Goal: Feedback & Contribution: Leave review/rating

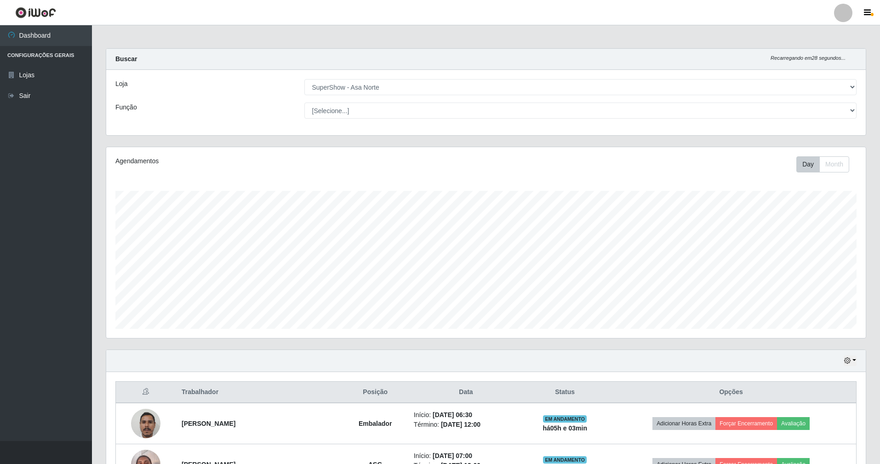
select select "71"
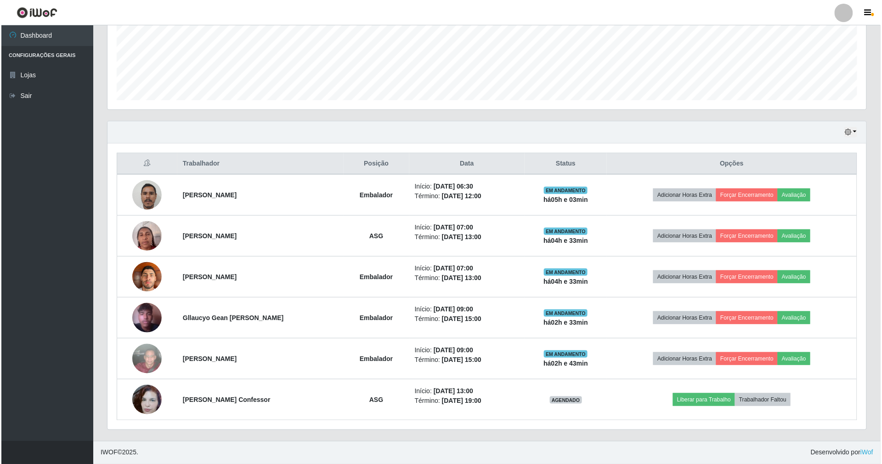
scroll to position [191, 759]
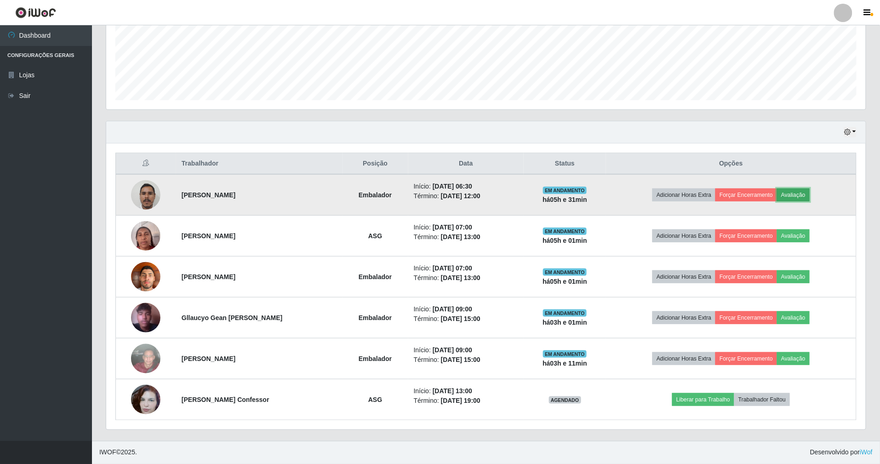
click at [803, 193] on button "Avaliação" at bounding box center [793, 194] width 33 height 13
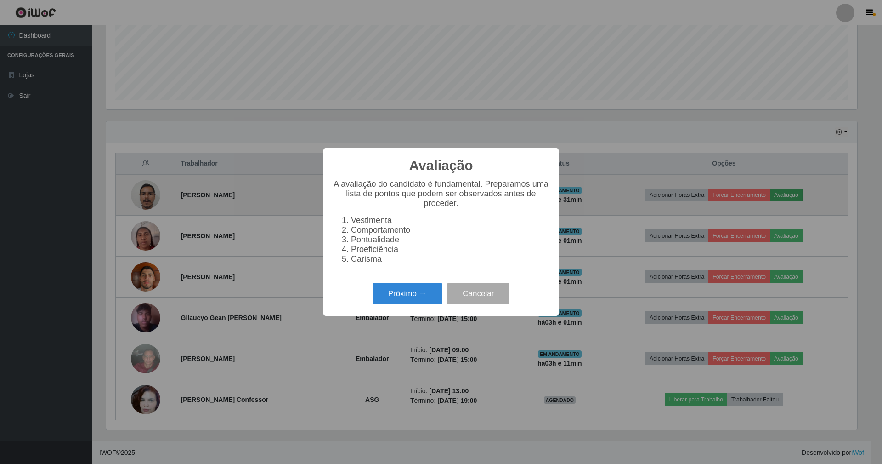
scroll to position [191, 751]
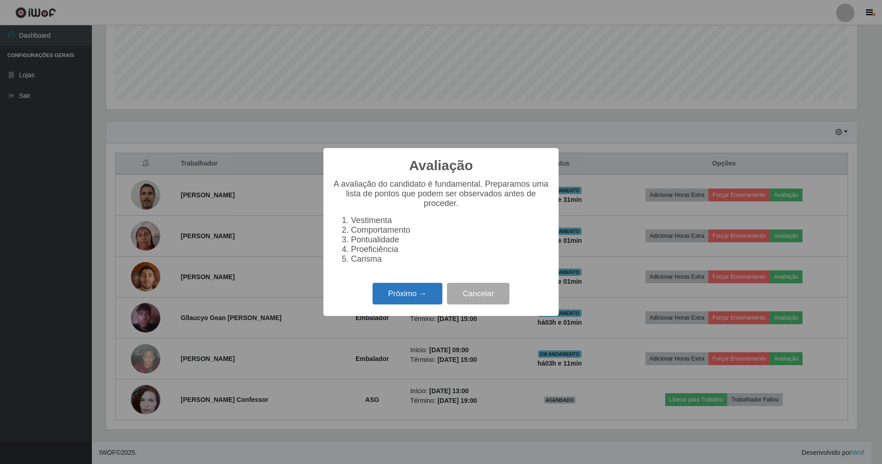
click at [402, 296] on button "Próximo →" at bounding box center [408, 294] width 70 height 22
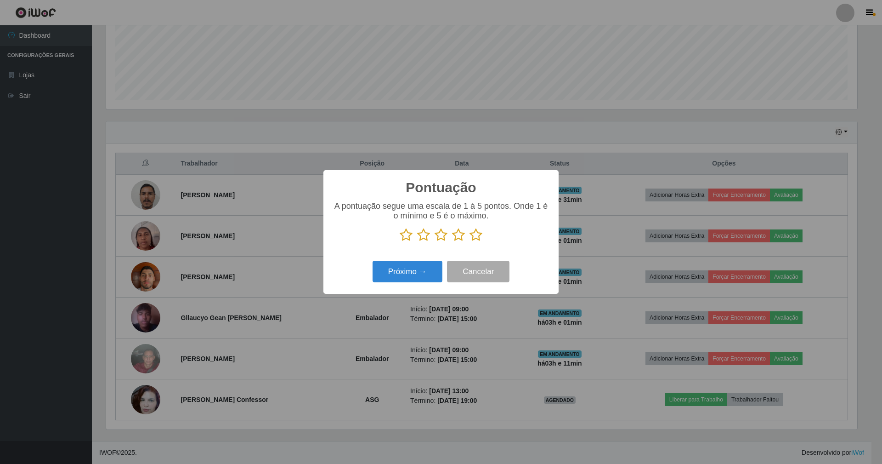
click at [478, 238] on icon at bounding box center [476, 235] width 13 height 14
click at [470, 242] on input "radio" at bounding box center [470, 242] width 0 height 0
click at [417, 273] on button "Próximo →" at bounding box center [408, 272] width 70 height 22
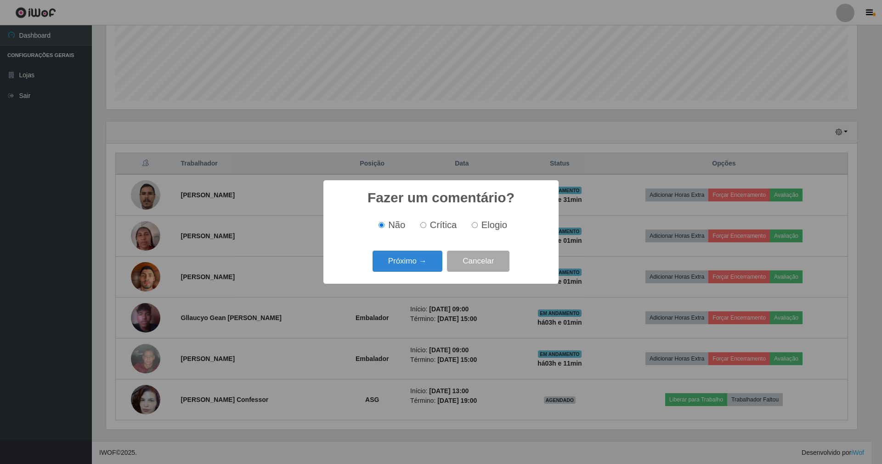
click at [478, 226] on label "Elogio" at bounding box center [487, 225] width 39 height 11
click at [478, 226] on input "Elogio" at bounding box center [475, 225] width 6 height 6
radio input "true"
click at [415, 261] on button "Próximo →" at bounding box center [408, 261] width 70 height 22
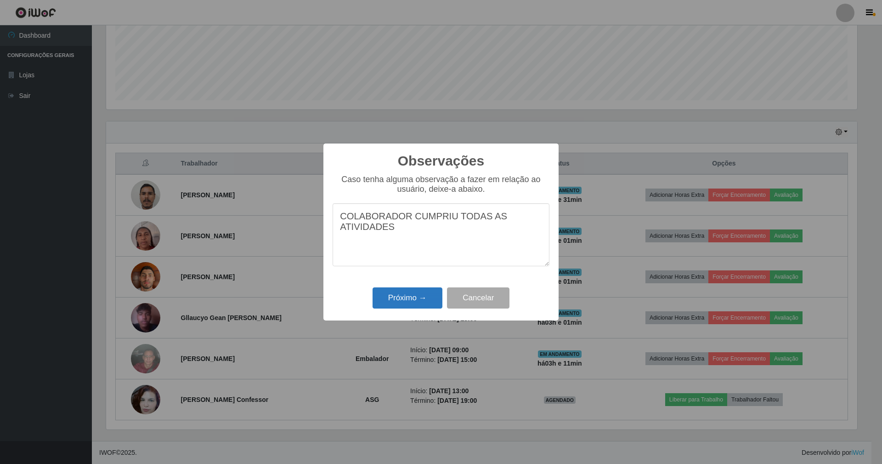
type textarea "COLABORADOR CUMPRIU TODAS AS ATIVIDADES"
click at [407, 304] on button "Próximo →" at bounding box center [408, 298] width 70 height 22
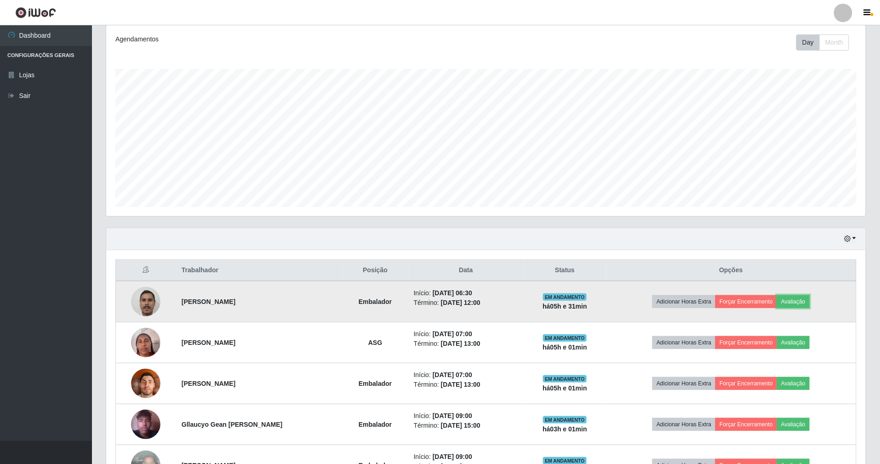
scroll to position [108, 0]
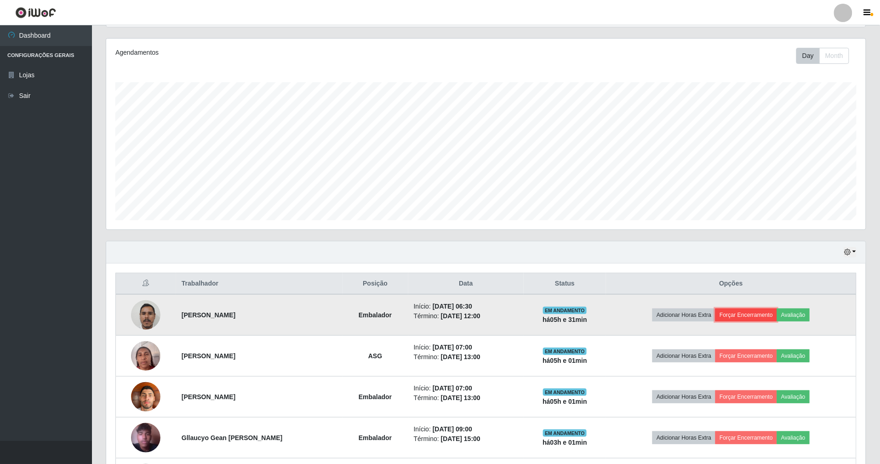
click at [756, 317] on button "Forçar Encerramento" at bounding box center [746, 314] width 62 height 13
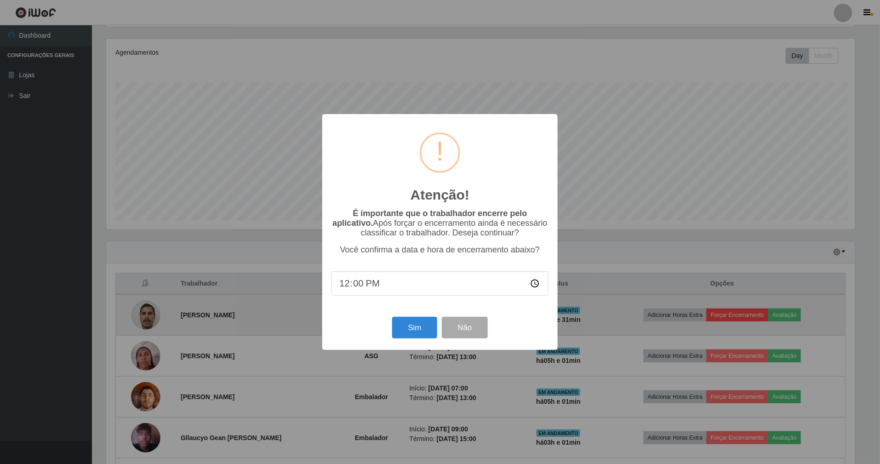
scroll to position [191, 751]
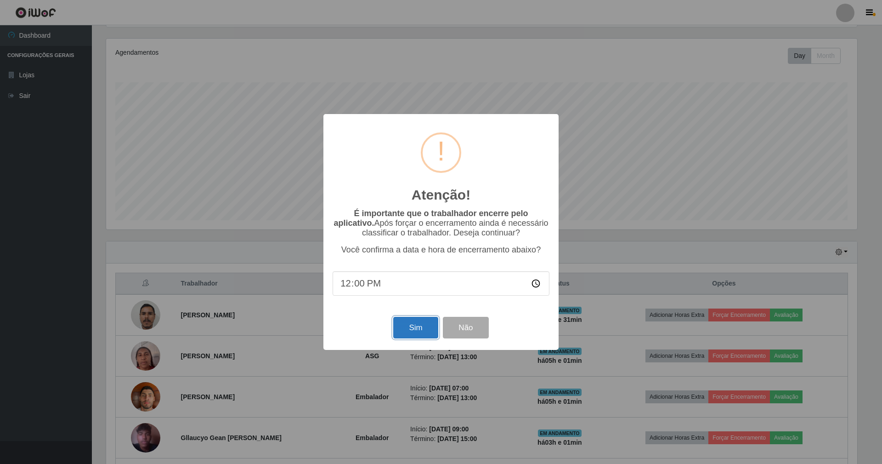
click at [420, 329] on button "Sim" at bounding box center [415, 328] width 45 height 22
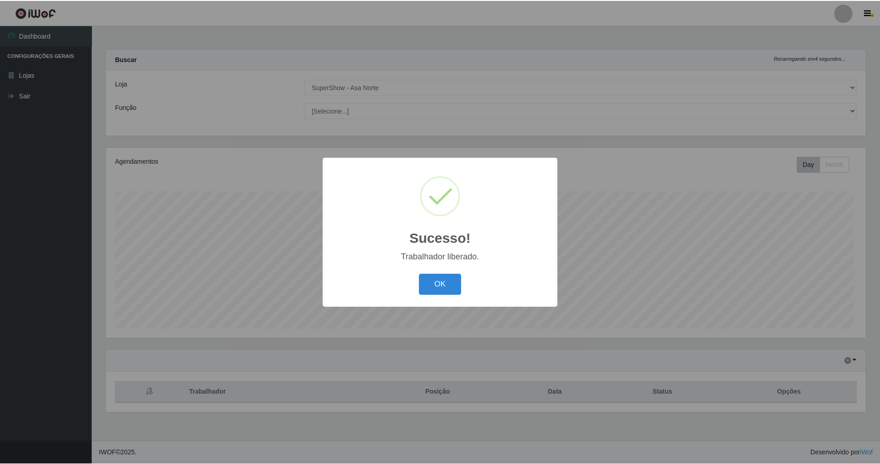
scroll to position [191, 762]
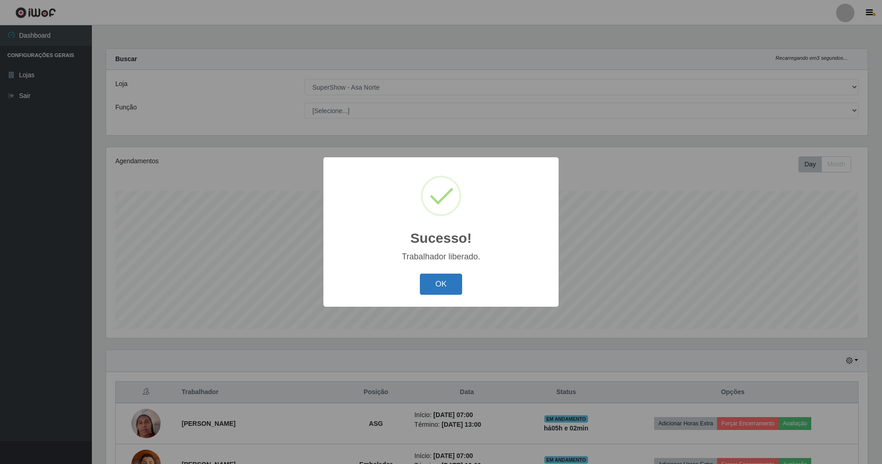
click at [440, 284] on button "OK" at bounding box center [441, 284] width 43 height 22
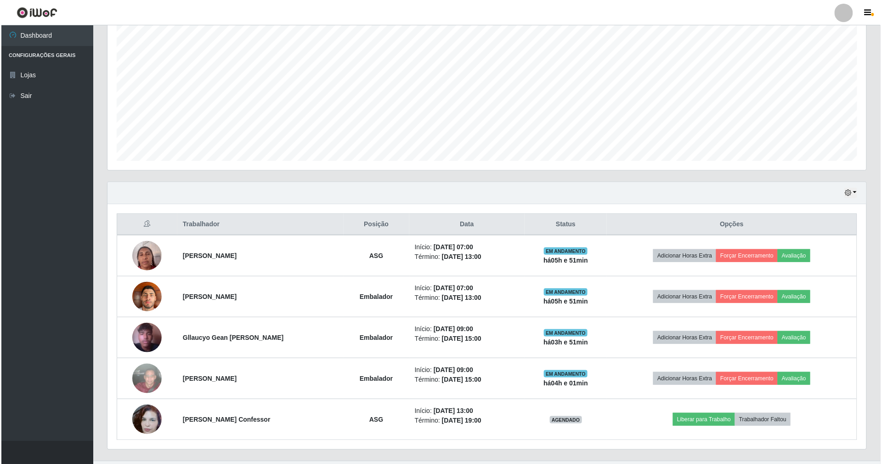
scroll to position [190, 0]
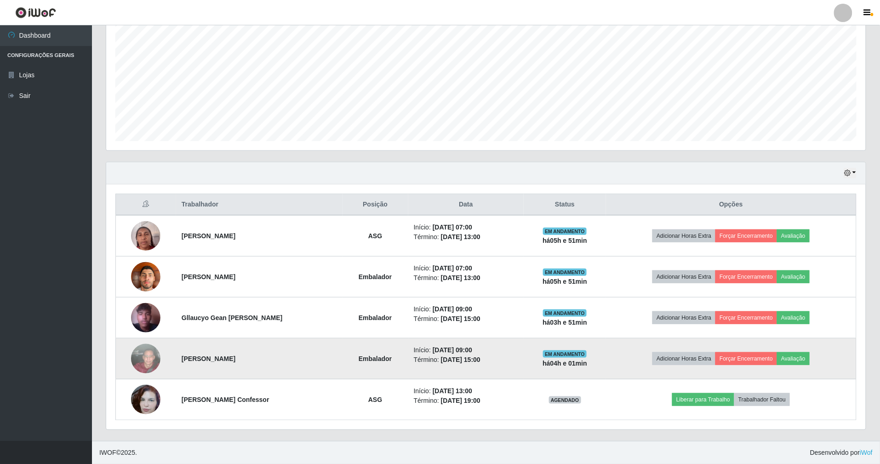
click at [155, 356] on img at bounding box center [145, 358] width 29 height 52
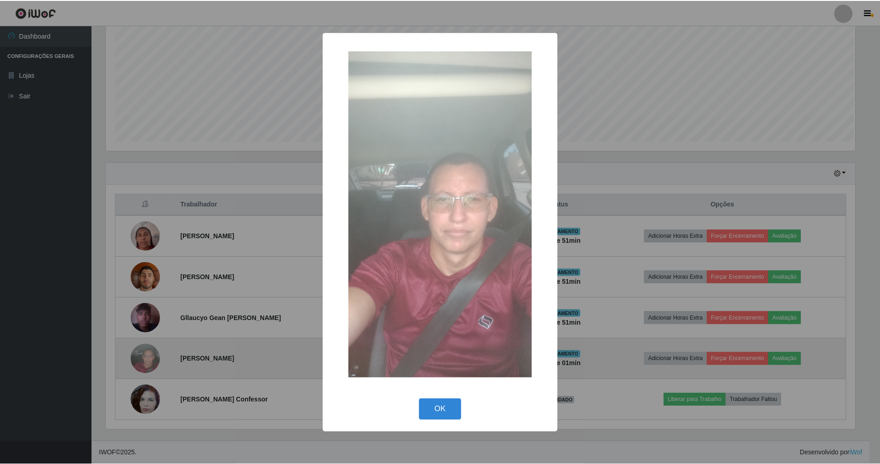
scroll to position [191, 751]
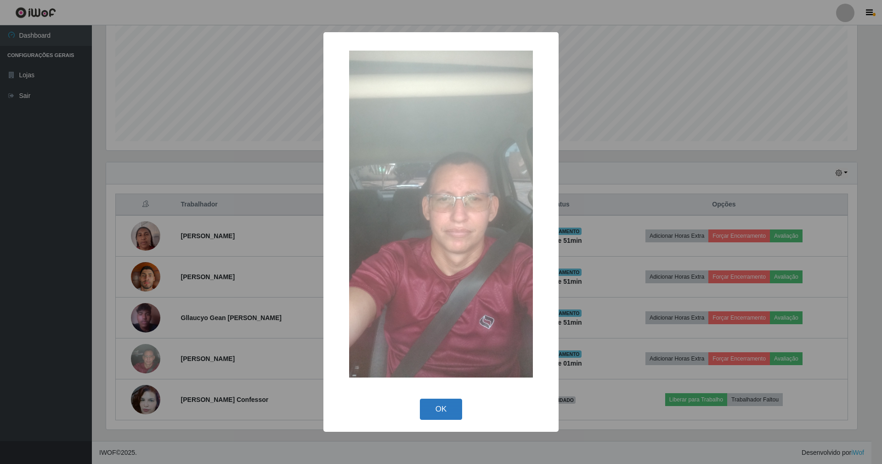
click at [436, 409] on button "OK" at bounding box center [441, 409] width 43 height 22
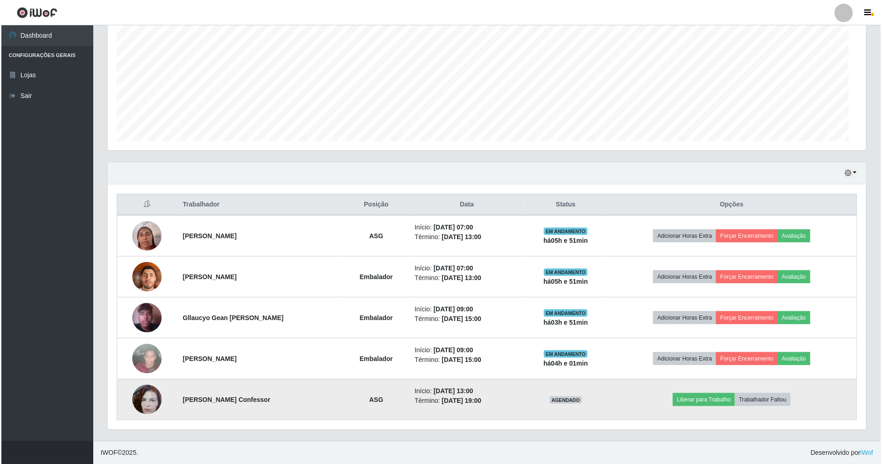
scroll to position [191, 759]
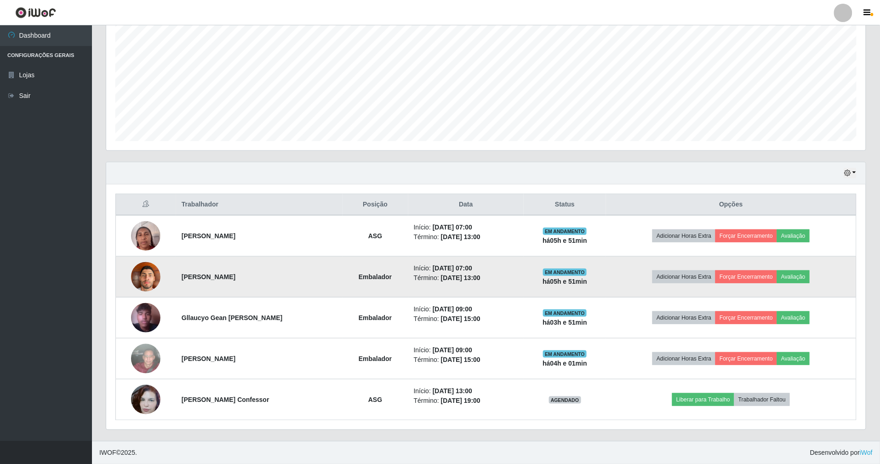
click at [144, 281] on img at bounding box center [145, 276] width 29 height 39
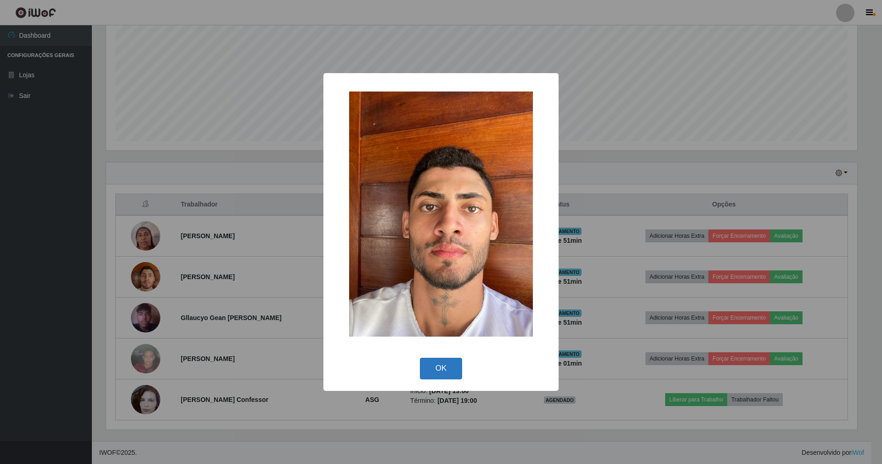
click at [441, 369] on button "OK" at bounding box center [441, 369] width 43 height 22
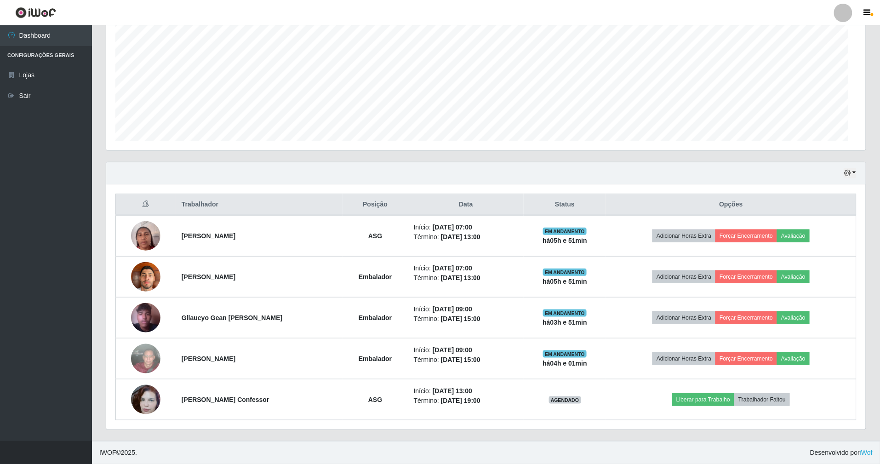
scroll to position [191, 759]
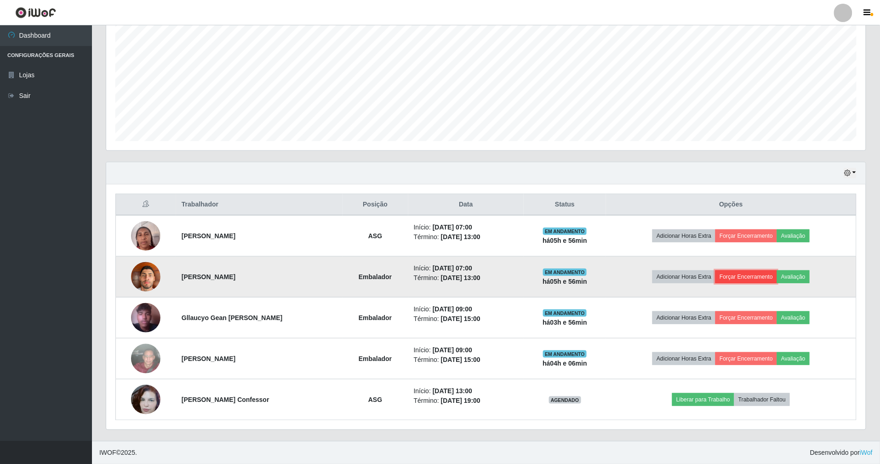
click at [762, 275] on button "Forçar Encerramento" at bounding box center [746, 276] width 62 height 13
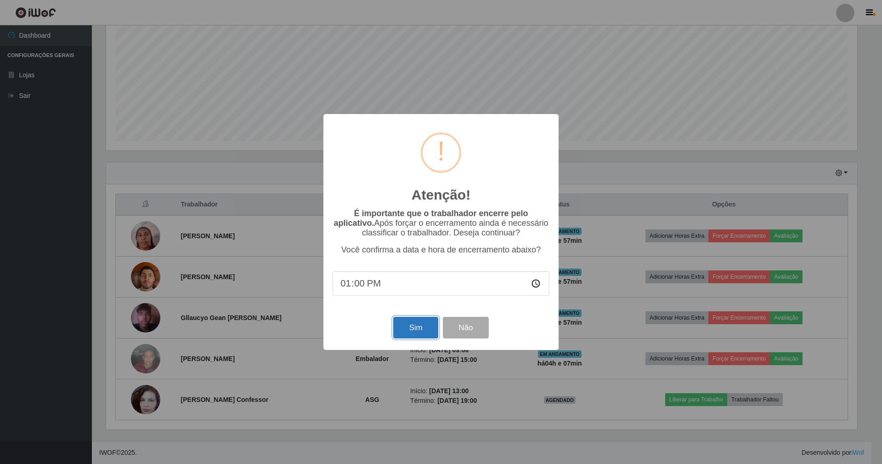
click at [412, 325] on button "Sim" at bounding box center [415, 328] width 45 height 22
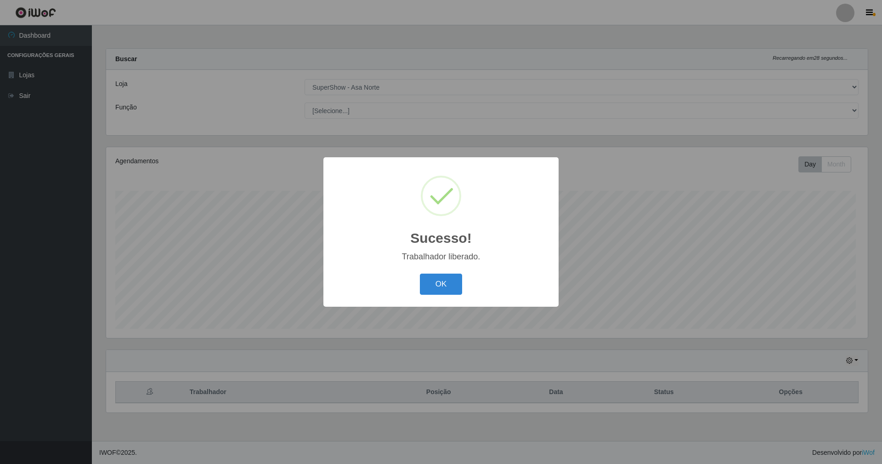
scroll to position [191, 762]
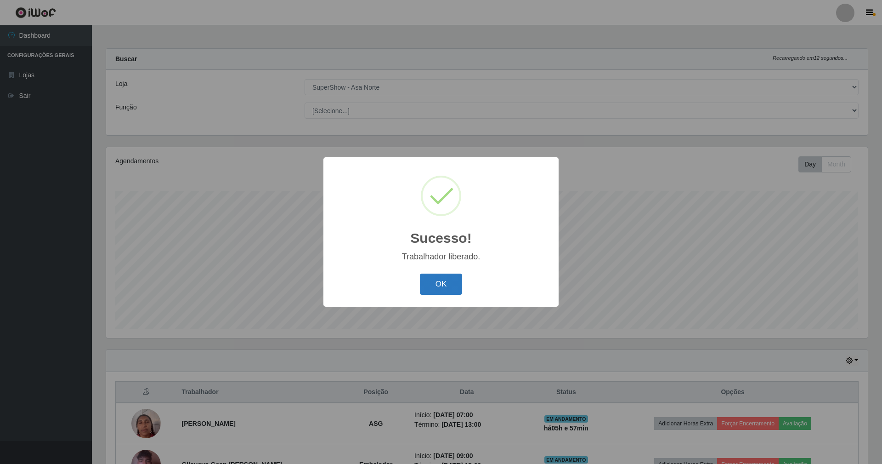
click at [451, 280] on button "OK" at bounding box center [441, 284] width 43 height 22
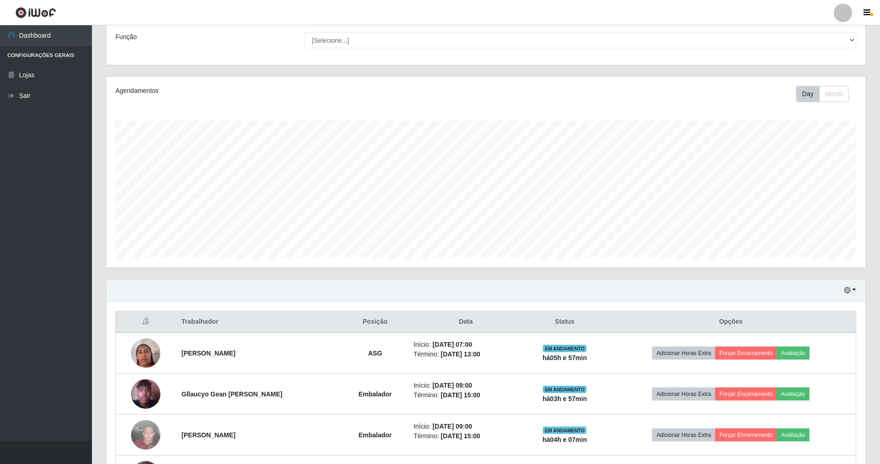
scroll to position [149, 0]
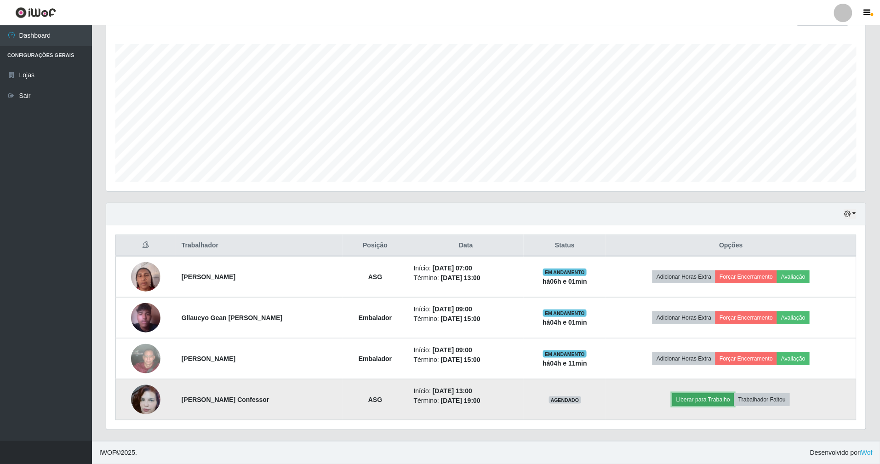
click at [730, 396] on button "Liberar para Trabalho" at bounding box center [703, 399] width 62 height 13
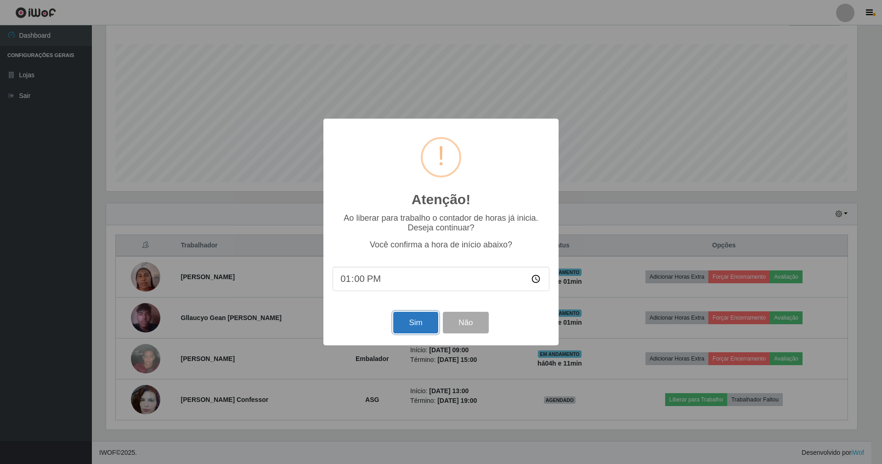
click at [410, 314] on button "Sim" at bounding box center [415, 323] width 45 height 22
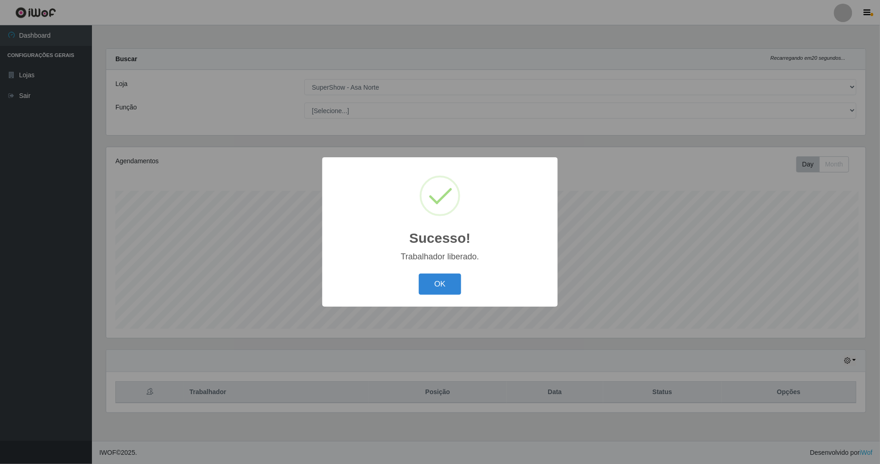
scroll to position [191, 762]
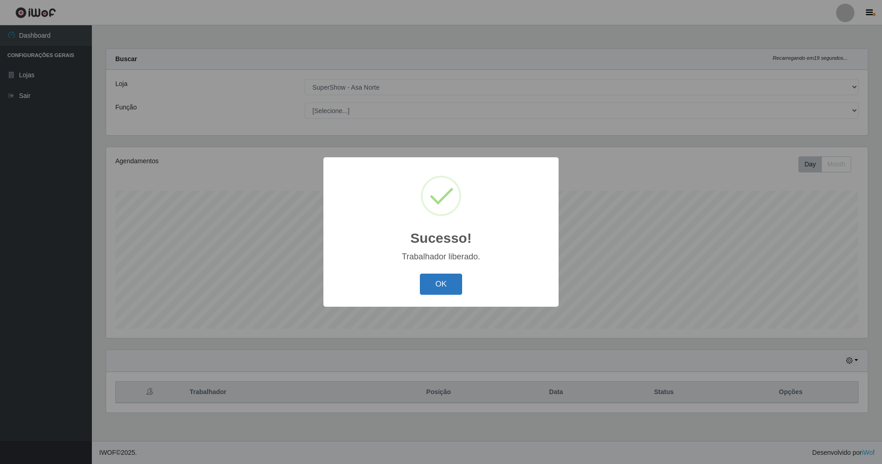
click at [443, 287] on button "OK" at bounding box center [441, 284] width 43 height 22
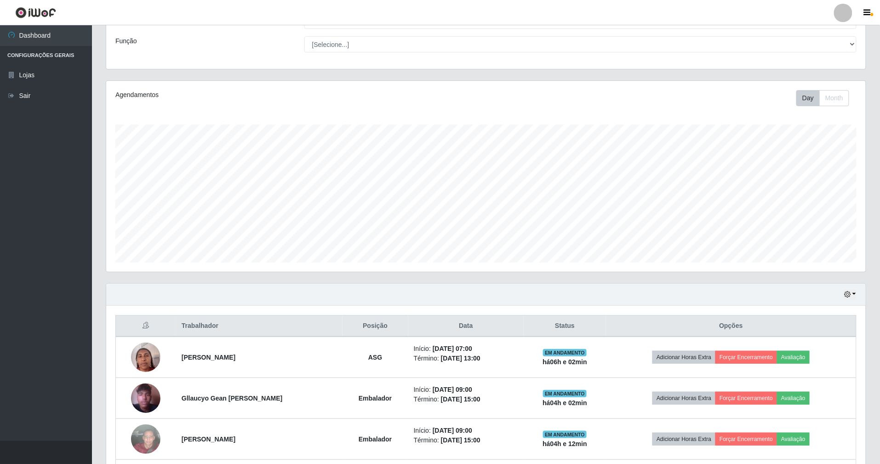
scroll to position [122, 0]
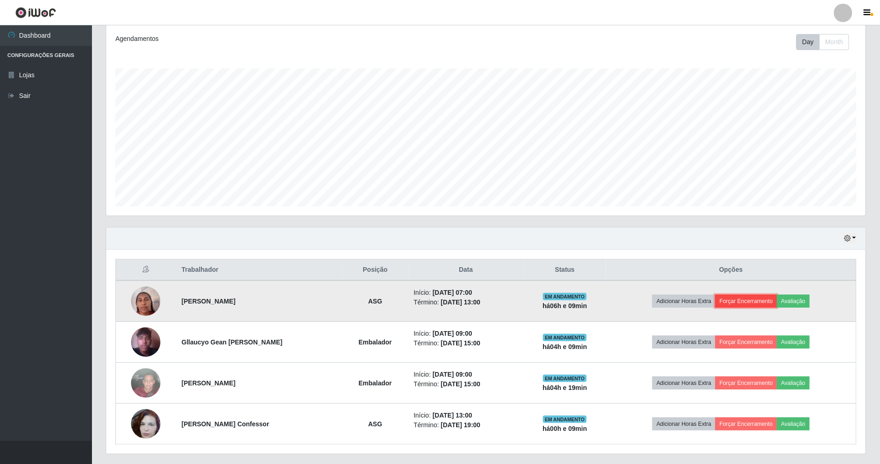
click at [765, 301] on button "Forçar Encerramento" at bounding box center [746, 301] width 62 height 13
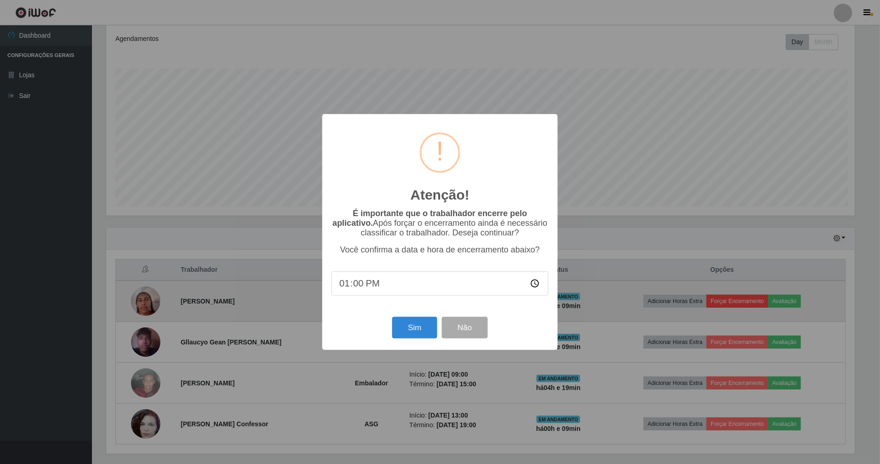
scroll to position [191, 751]
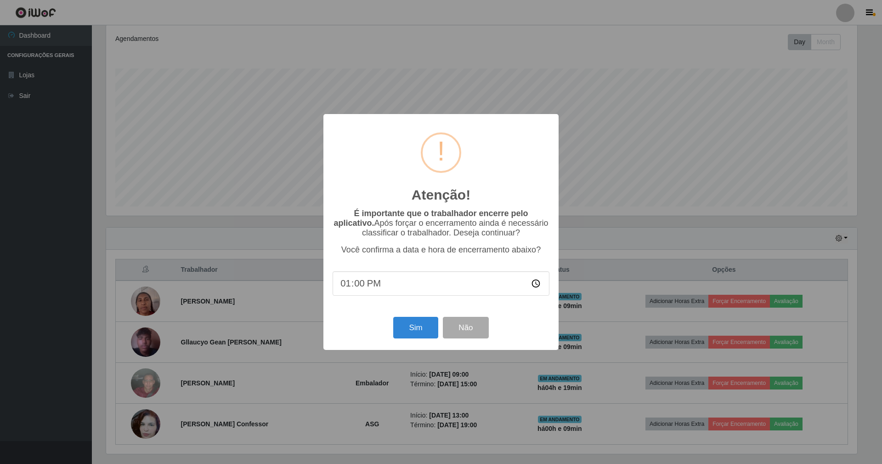
drag, startPoint x: 746, startPoint y: 283, endPoint x: 828, endPoint y: 290, distance: 81.7
click at [750, 283] on div "Atenção! × É importante que o trabalhador encerre pelo aplicativo. Após forçar …" at bounding box center [441, 232] width 882 height 464
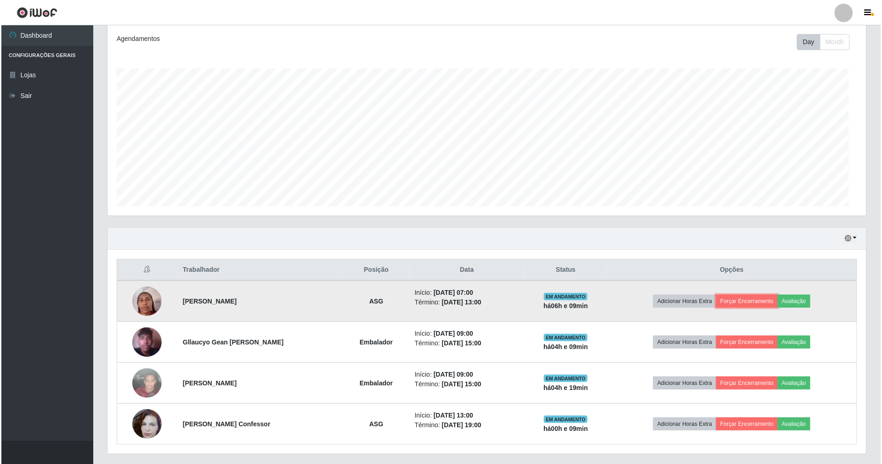
scroll to position [191, 759]
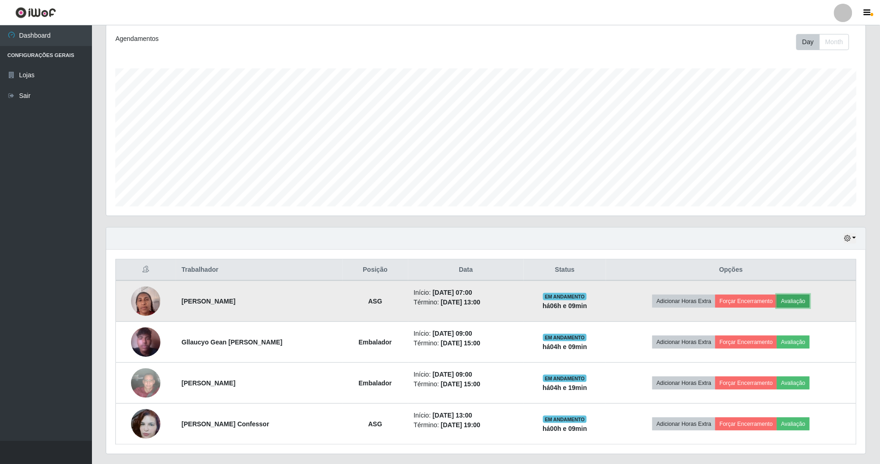
click at [793, 305] on button "Avaliação" at bounding box center [793, 301] width 33 height 13
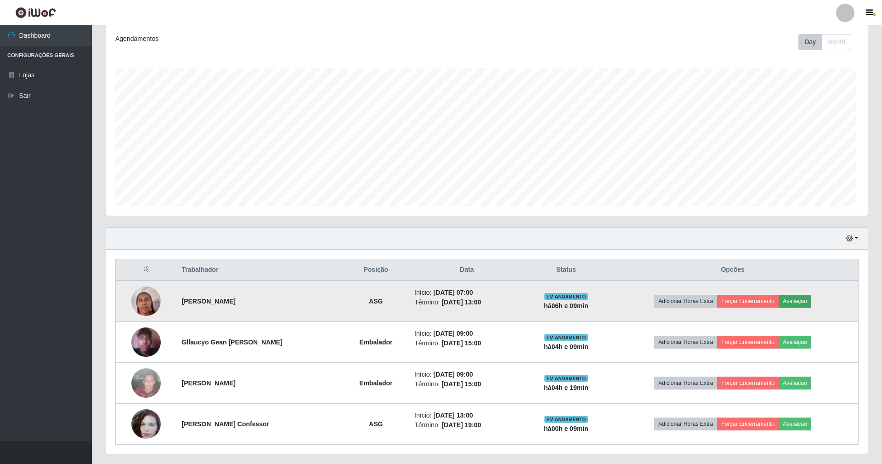
scroll to position [191, 751]
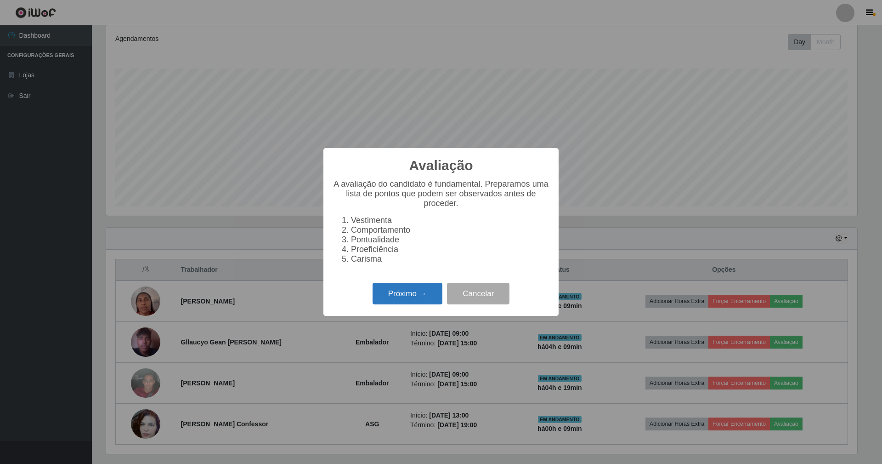
click at [410, 298] on button "Próximo →" at bounding box center [408, 294] width 70 height 22
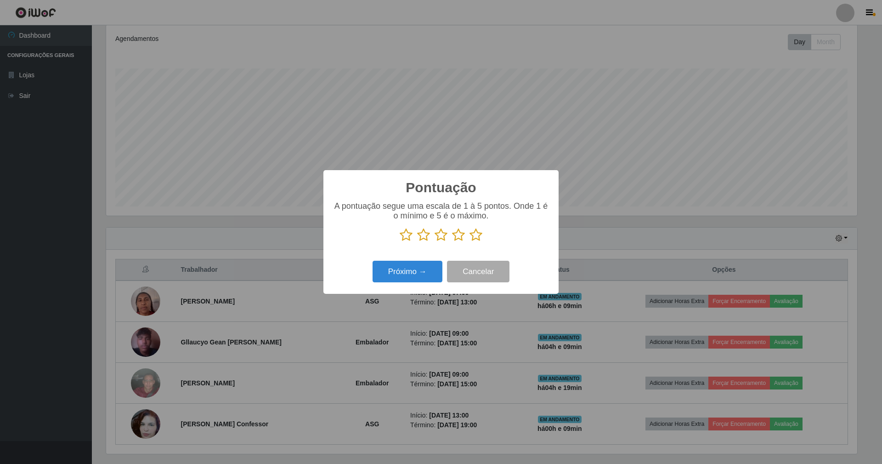
click at [478, 234] on icon at bounding box center [476, 235] width 13 height 14
click at [470, 242] on input "radio" at bounding box center [470, 242] width 0 height 0
click at [397, 276] on button "Próximo →" at bounding box center [408, 272] width 70 height 22
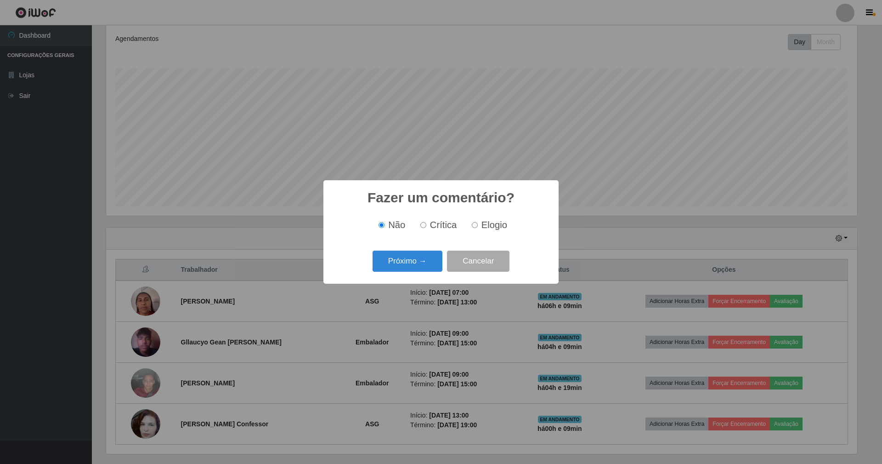
click at [478, 225] on label "Elogio" at bounding box center [487, 225] width 39 height 11
click at [478, 225] on input "Elogio" at bounding box center [475, 225] width 6 height 6
radio input "true"
click at [408, 262] on button "Próximo →" at bounding box center [408, 261] width 70 height 22
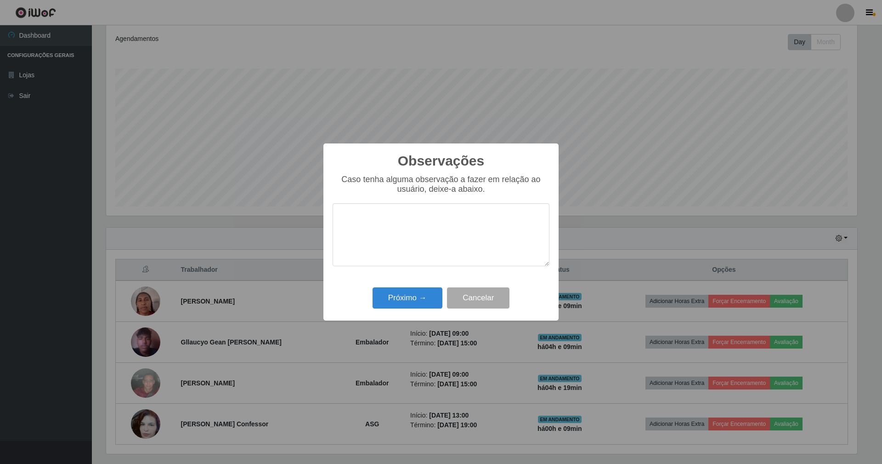
click at [388, 221] on textarea at bounding box center [441, 234] width 217 height 63
type textarea "MUITO BOA!"
click at [377, 302] on button "Próximo →" at bounding box center [408, 298] width 70 height 22
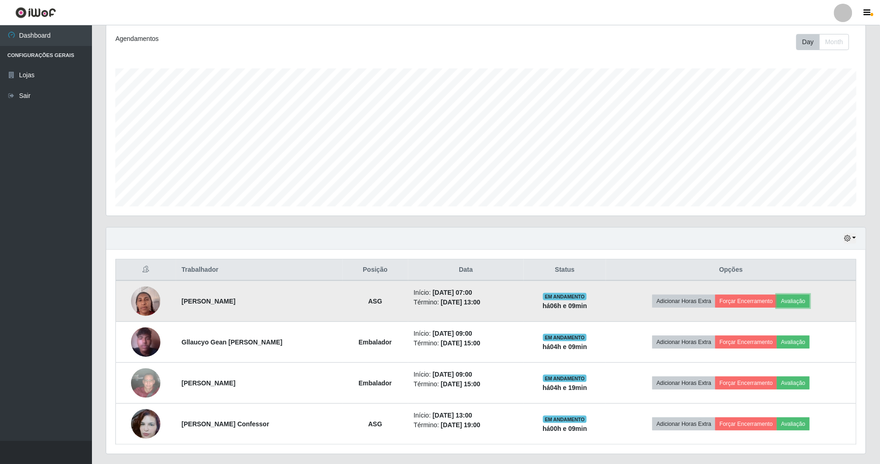
scroll to position [191, 759]
click at [745, 306] on button "Forçar Encerramento" at bounding box center [763, 301] width 62 height 13
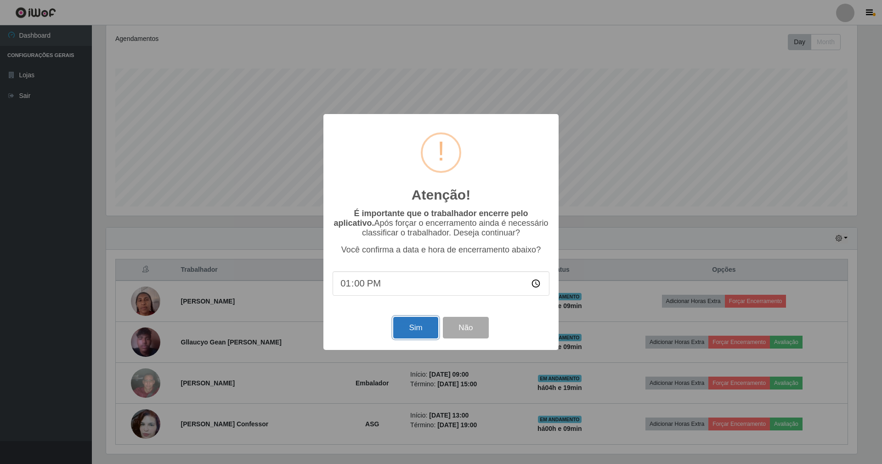
click at [408, 329] on button "Sim" at bounding box center [415, 328] width 45 height 22
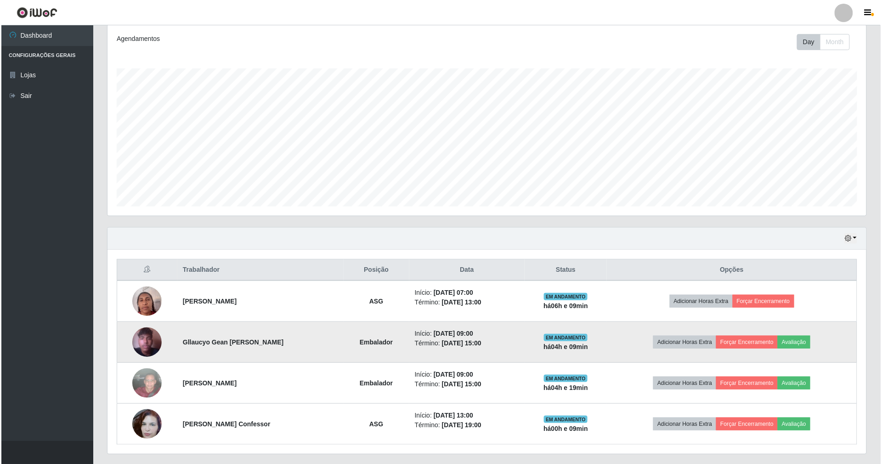
scroll to position [0, 0]
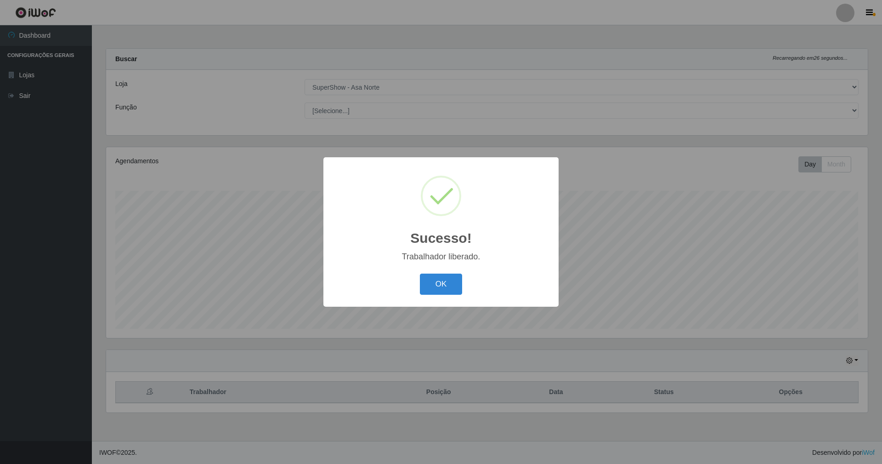
click at [420, 273] on button "OK" at bounding box center [441, 284] width 43 height 22
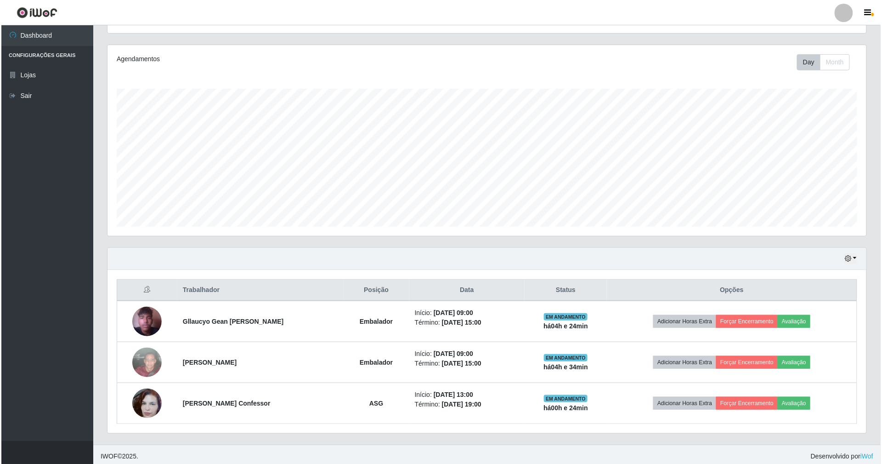
scroll to position [108, 0]
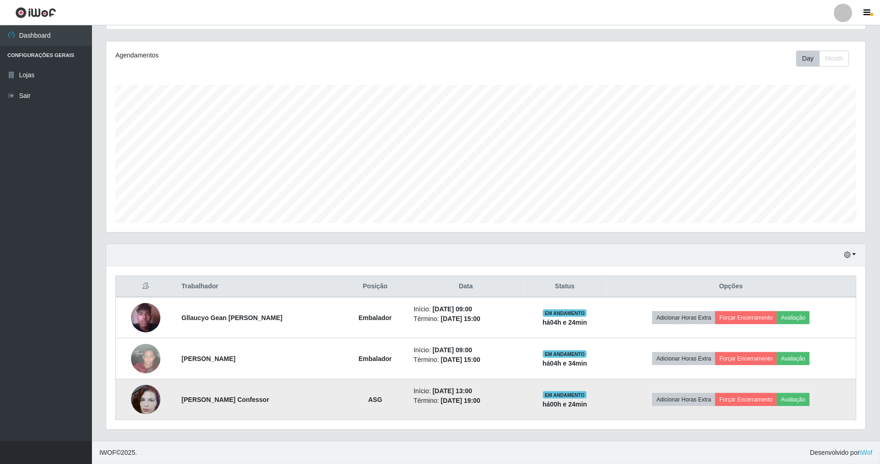
drag, startPoint x: 346, startPoint y: 313, endPoint x: 444, endPoint y: 411, distance: 138.8
click at [444, 411] on tbody "Gllaucyo Gean [PERSON_NAME] Embalador Início: [DATE] 09:00 Término: [DATE] 15:0…" at bounding box center [486, 358] width 740 height 123
click at [444, 409] on td "Início: [DATE] 13:00 Término: [DATE] 19:00" at bounding box center [465, 399] width 115 height 41
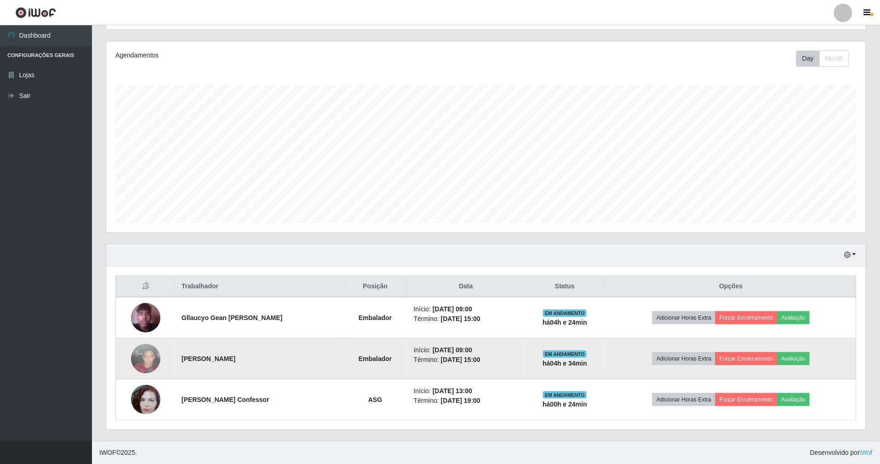
click at [146, 361] on img at bounding box center [145, 358] width 29 height 52
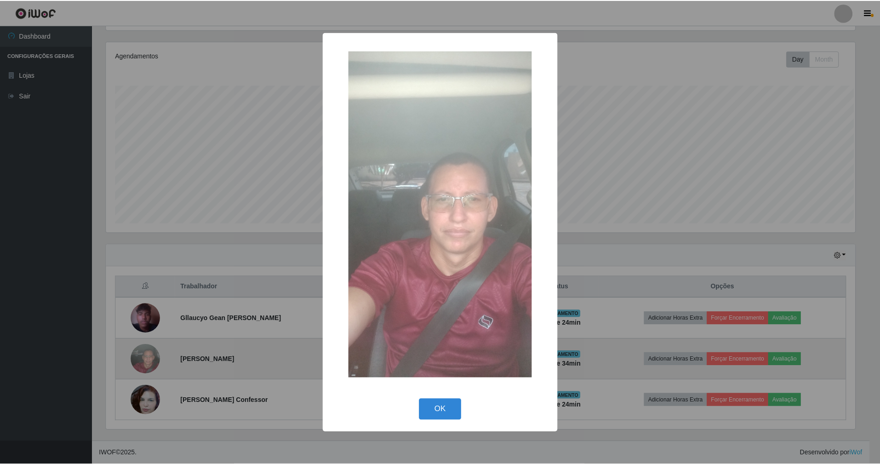
scroll to position [191, 751]
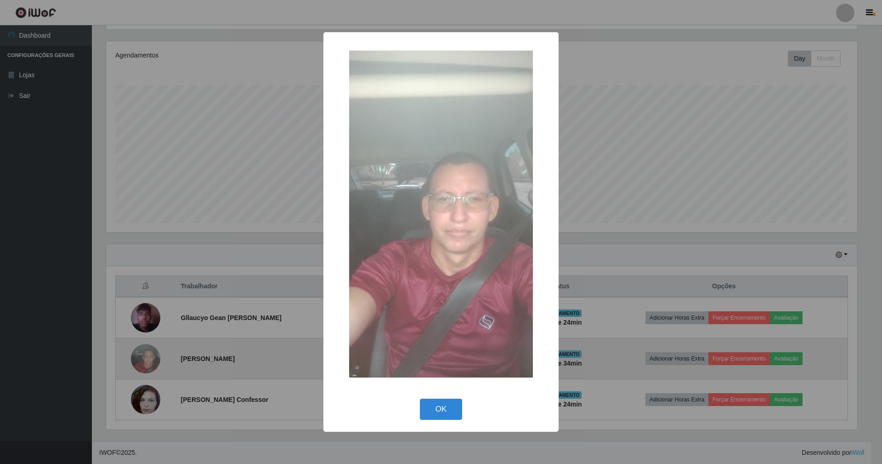
click at [420, 398] on button "OK" at bounding box center [441, 409] width 43 height 22
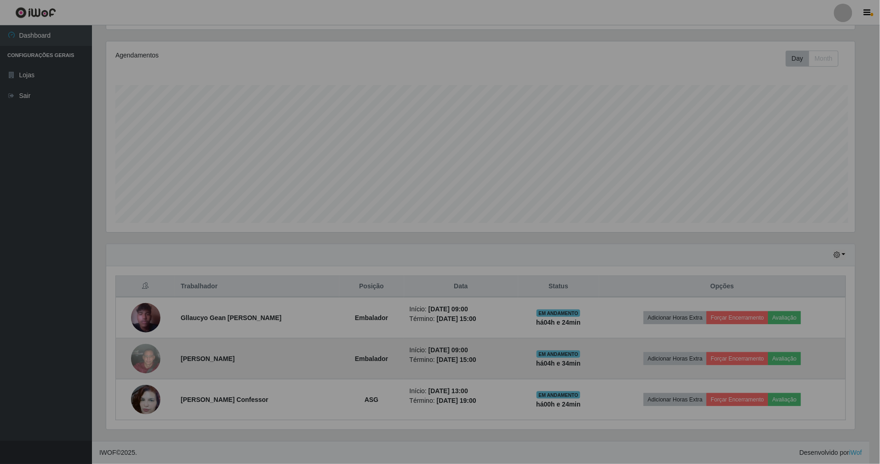
scroll to position [191, 759]
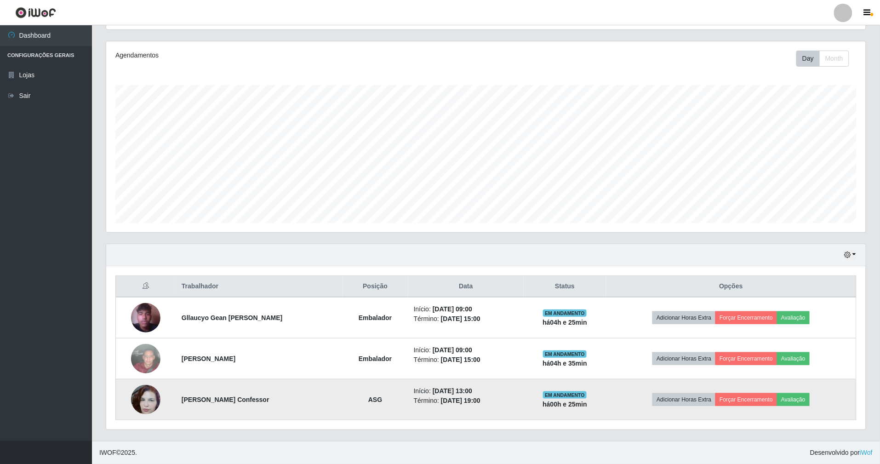
drag, startPoint x: 356, startPoint y: 317, endPoint x: 505, endPoint y: 398, distance: 169.5
click at [505, 398] on tbody "Gllaucyo Gean [PERSON_NAME] Embalador Início: [DATE] 09:00 Término: [DATE] 15:0…" at bounding box center [486, 358] width 740 height 123
click at [505, 398] on li "Término: [DATE] 19:00" at bounding box center [466, 401] width 104 height 10
drag, startPoint x: 354, startPoint y: 309, endPoint x: 530, endPoint y: 414, distance: 205.1
click at [530, 414] on tbody "Gllaucyo Gean [PERSON_NAME] Embalador Início: [DATE] 09:00 Término: [DATE] 15:0…" at bounding box center [486, 358] width 740 height 123
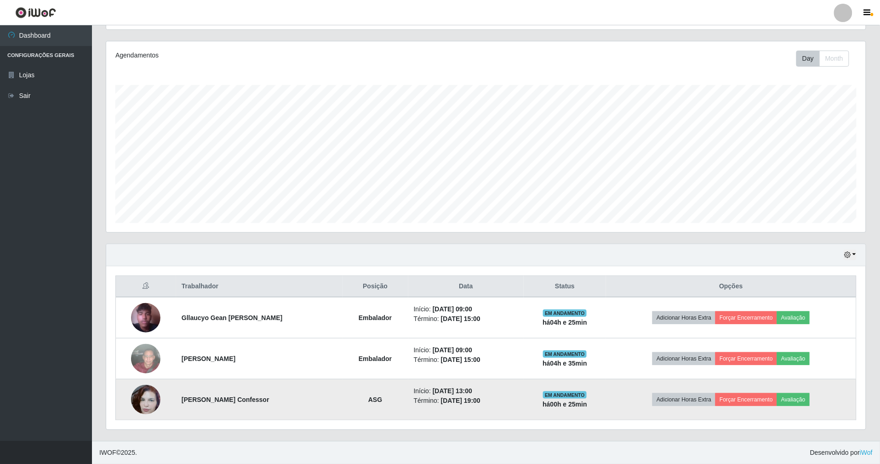
click at [520, 405] on td "Início: [DATE] 13:00 Término: [DATE] 19:00" at bounding box center [465, 399] width 115 height 41
click at [518, 404] on li "Término: [DATE] 19:00" at bounding box center [466, 401] width 104 height 10
drag, startPoint x: 383, startPoint y: 322, endPoint x: 519, endPoint y: 391, distance: 152.7
click at [519, 391] on tbody "Gllaucyo Gean [PERSON_NAME] Embalador Início: [DATE] 09:00 Término: [DATE] 15:0…" at bounding box center [486, 358] width 740 height 123
click at [514, 392] on li "Início: [DATE] 13:00" at bounding box center [466, 391] width 104 height 10
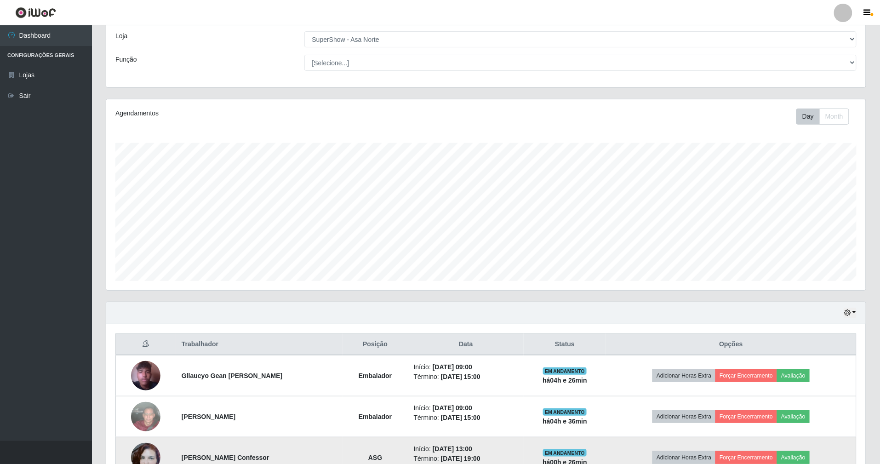
scroll to position [108, 0]
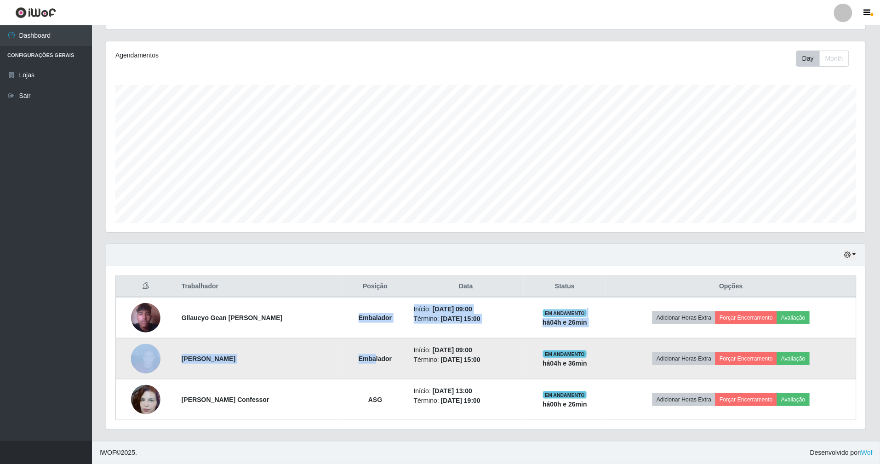
drag, startPoint x: 346, startPoint y: 320, endPoint x: 374, endPoint y: 339, distance: 33.9
click at [374, 339] on tbody "Gllaucyo Gean [PERSON_NAME] Embalador Início: [DATE] 09:00 Término: [DATE] 15:0…" at bounding box center [486, 358] width 740 height 123
drag, startPoint x: 390, startPoint y: 363, endPoint x: 383, endPoint y: 359, distance: 7.4
click at [388, 361] on td "Embalador" at bounding box center [375, 358] width 66 height 41
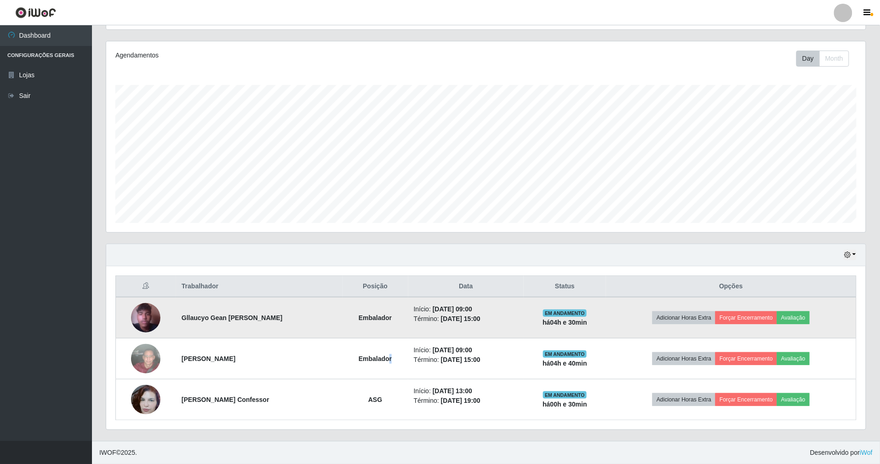
click at [151, 313] on img at bounding box center [145, 317] width 29 height 52
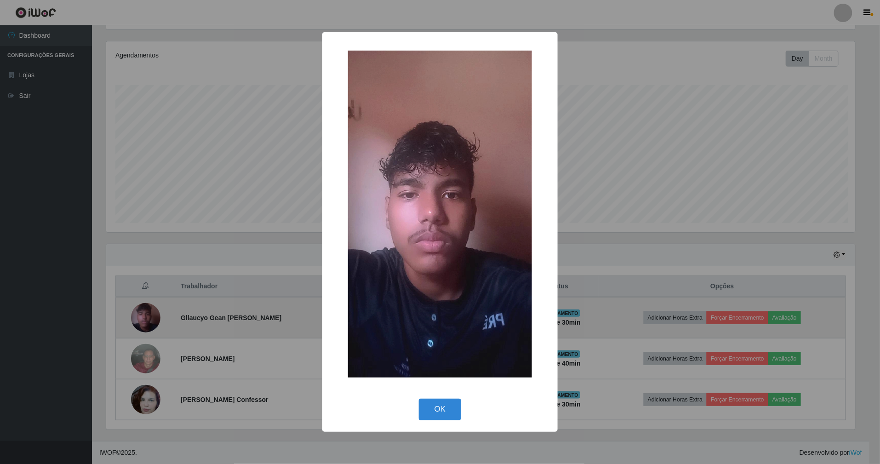
scroll to position [191, 751]
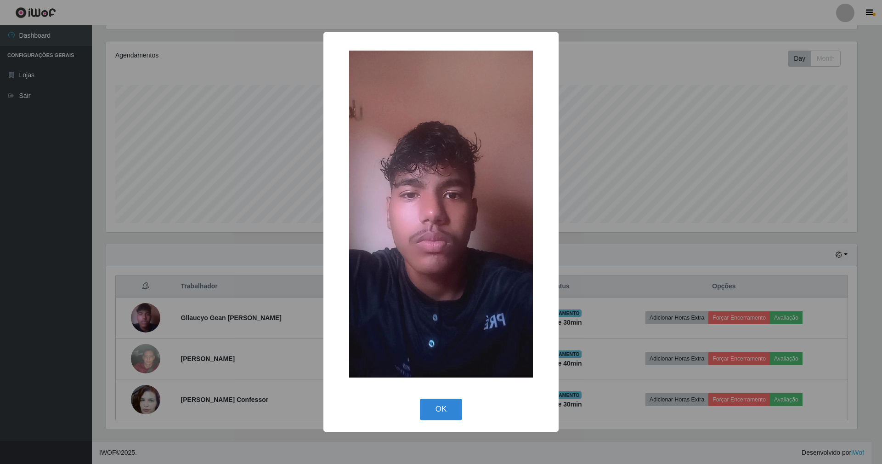
click at [420, 398] on button "OK" at bounding box center [441, 409] width 43 height 22
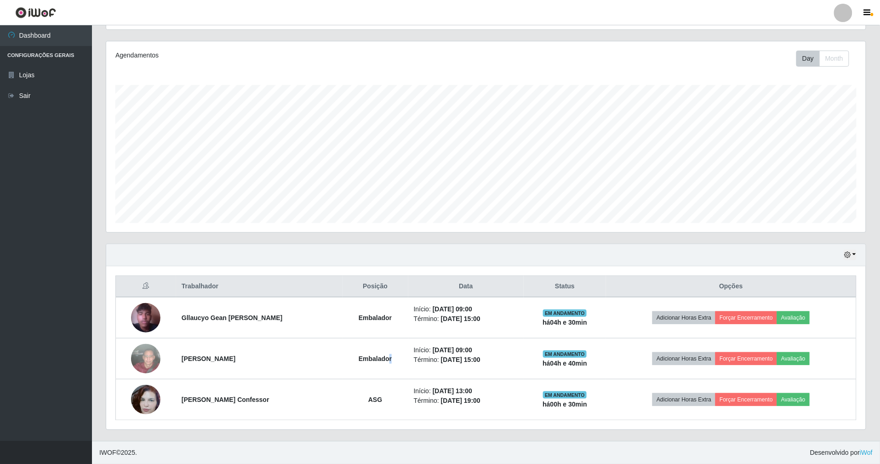
scroll to position [191, 759]
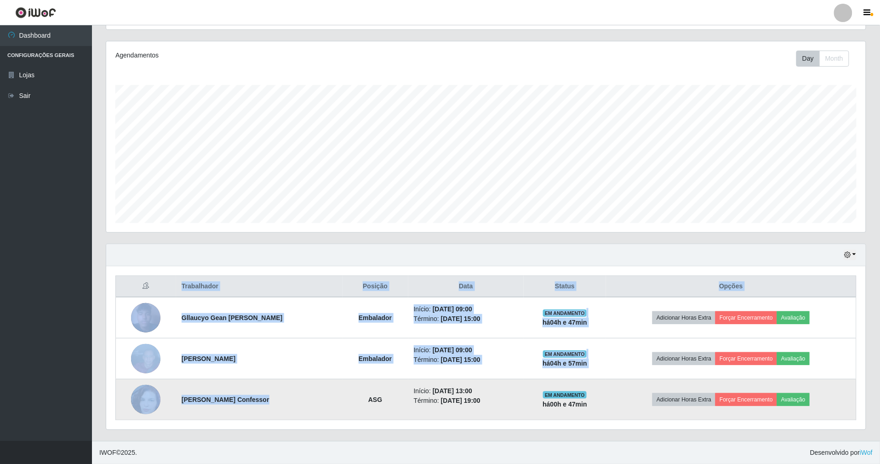
drag, startPoint x: 123, startPoint y: 295, endPoint x: 258, endPoint y: 409, distance: 176.7
click at [256, 398] on div "Trabalhador Posição Data Status Opções Gllaucyo Gean [PERSON_NAME] Embalador In…" at bounding box center [485, 347] width 759 height 163
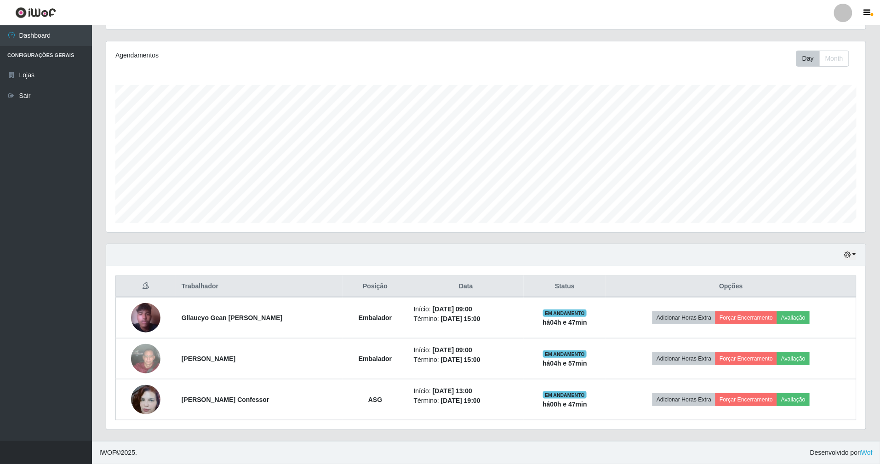
click at [257, 420] on table "Trabalhador Posição Data Status Opções Gllaucyo Gean [PERSON_NAME] Embalador In…" at bounding box center [485, 347] width 741 height 145
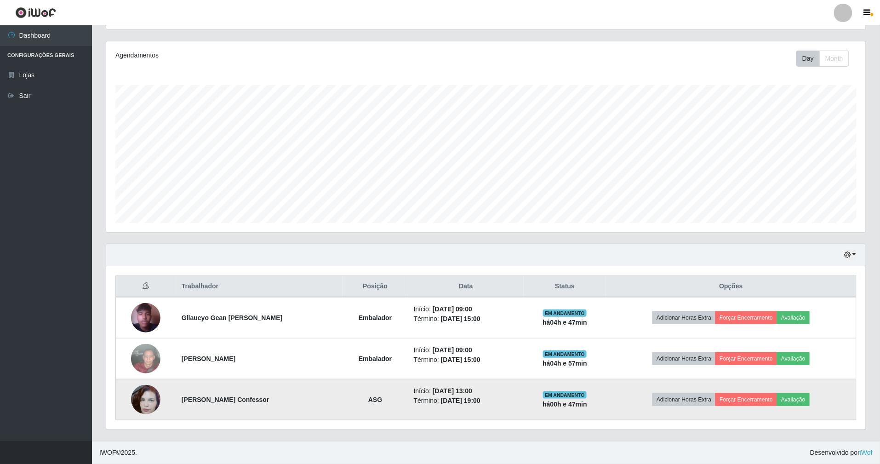
click at [150, 404] on img at bounding box center [145, 399] width 29 height 52
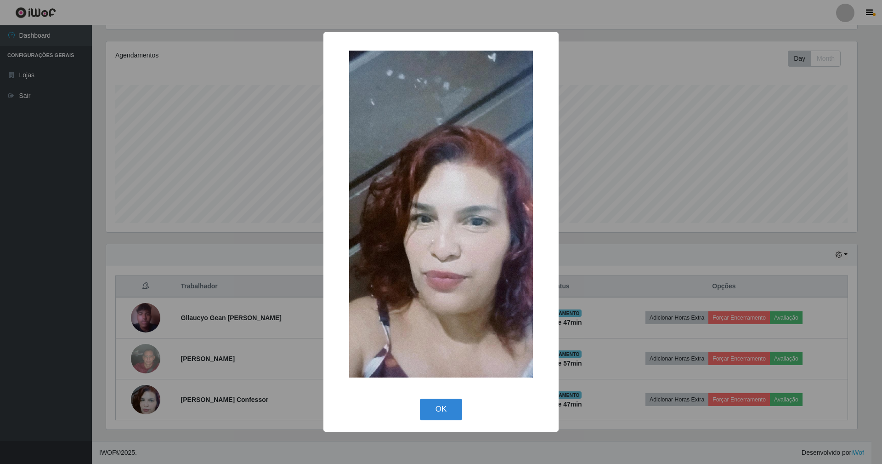
click at [420, 398] on button "OK" at bounding box center [441, 409] width 43 height 22
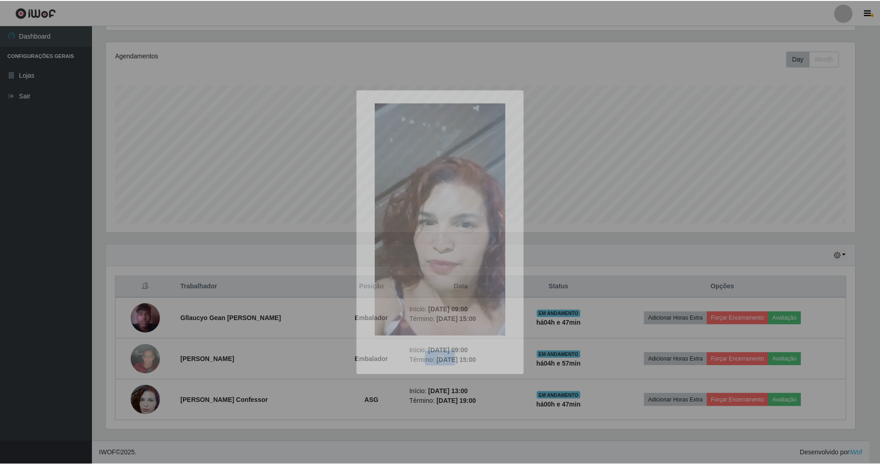
scroll to position [191, 759]
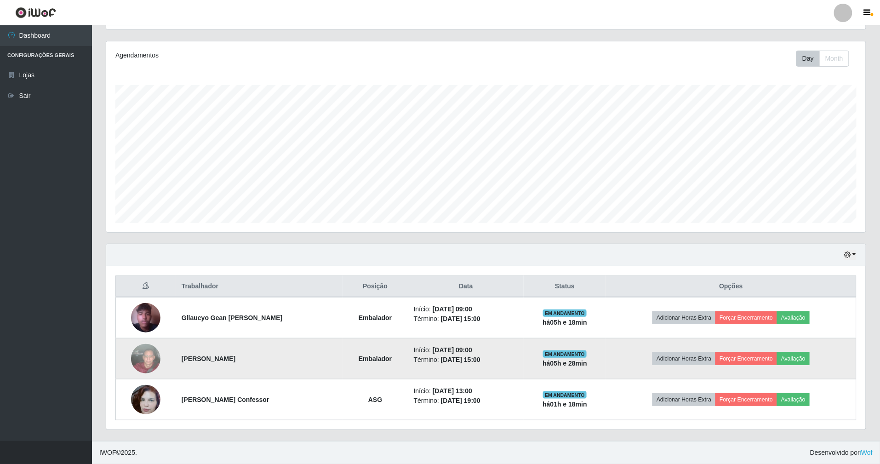
drag, startPoint x: 441, startPoint y: 318, endPoint x: 500, endPoint y: 363, distance: 73.8
click at [500, 363] on tbody "Gllaucyo Gean [PERSON_NAME] Embalador Início: [DATE] 09:00 Término: [DATE] 15:0…" at bounding box center [486, 358] width 740 height 123
click at [500, 363] on li "Término: [DATE] 15:00" at bounding box center [466, 360] width 104 height 10
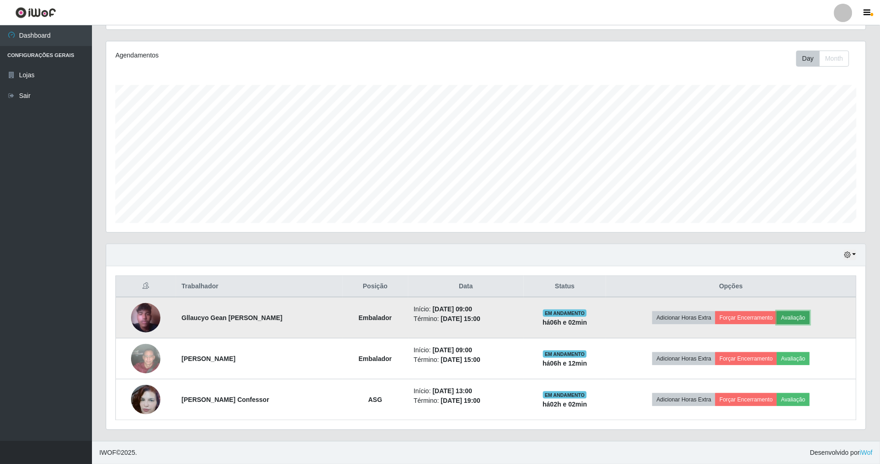
click at [793, 318] on button "Avaliação" at bounding box center [793, 317] width 33 height 13
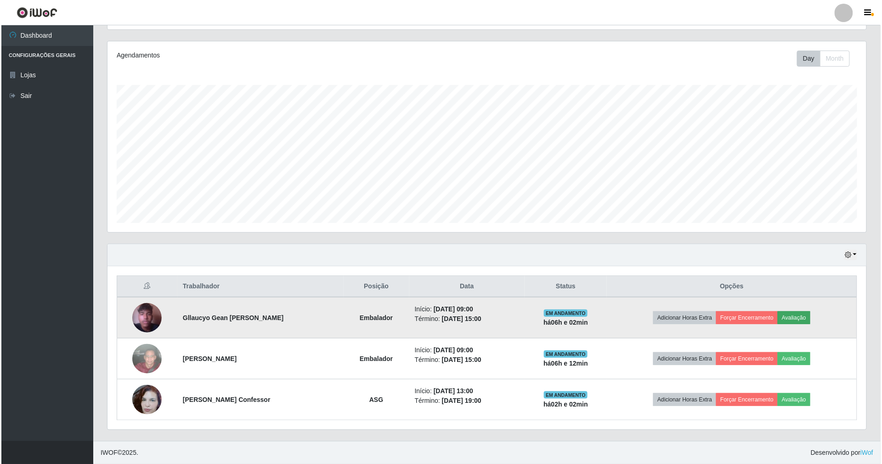
scroll to position [191, 751]
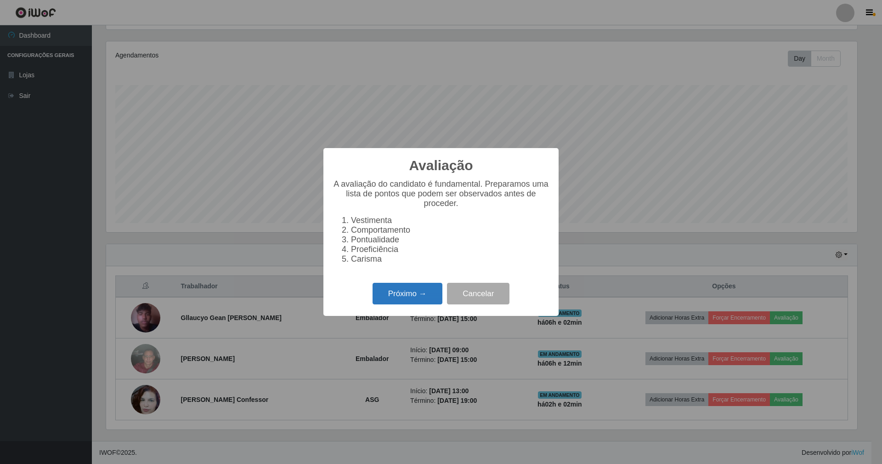
click at [429, 301] on button "Próximo →" at bounding box center [408, 294] width 70 height 22
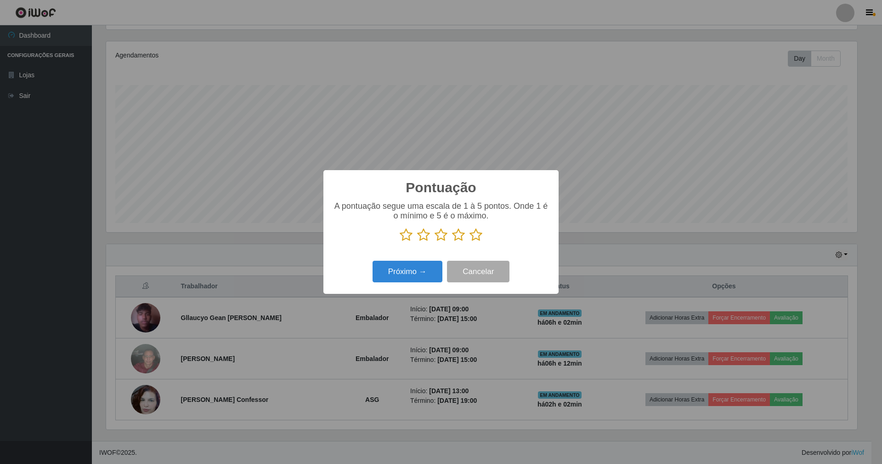
click at [474, 237] on icon at bounding box center [476, 235] width 13 height 14
click at [470, 242] on input "radio" at bounding box center [470, 242] width 0 height 0
click at [422, 267] on button "Próximo →" at bounding box center [408, 272] width 70 height 22
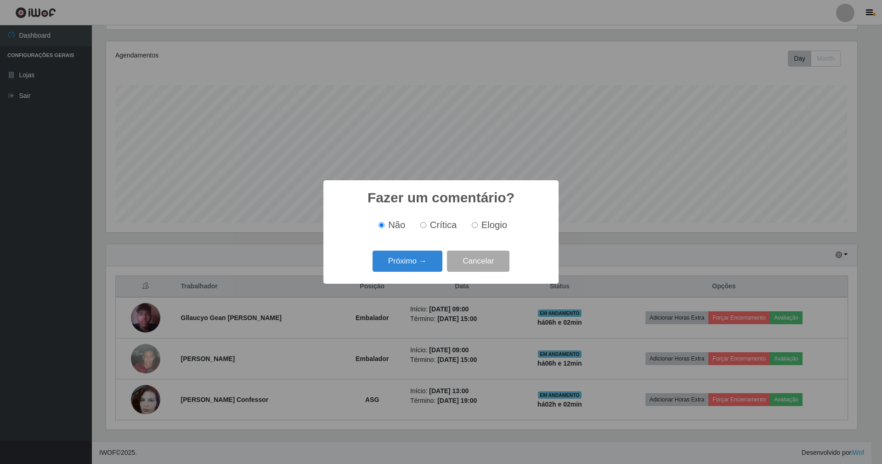
click at [486, 227] on span "Elogio" at bounding box center [495, 225] width 26 height 10
click at [478, 227] on input "Elogio" at bounding box center [475, 225] width 6 height 6
radio input "true"
click at [434, 261] on button "Próximo →" at bounding box center [408, 261] width 70 height 22
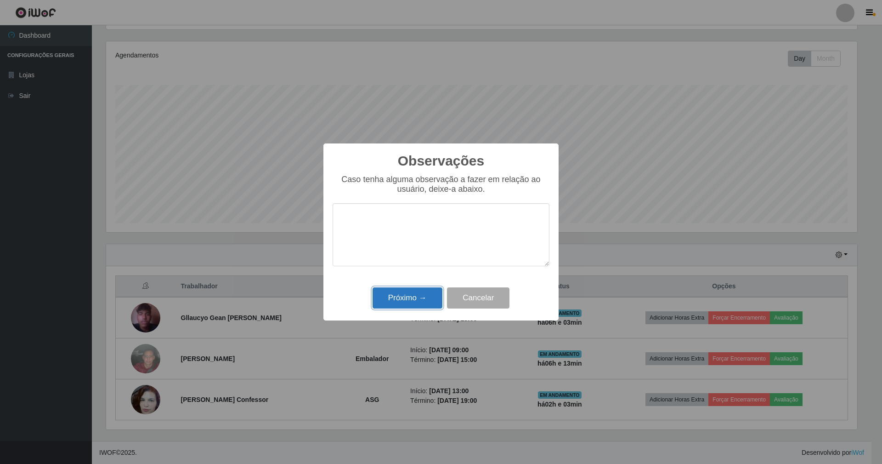
click at [429, 296] on button "Próximo →" at bounding box center [408, 298] width 70 height 22
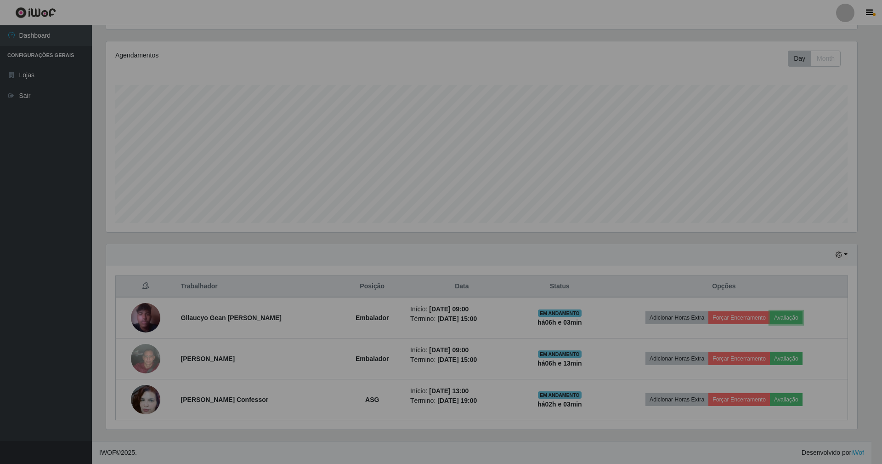
scroll to position [191, 759]
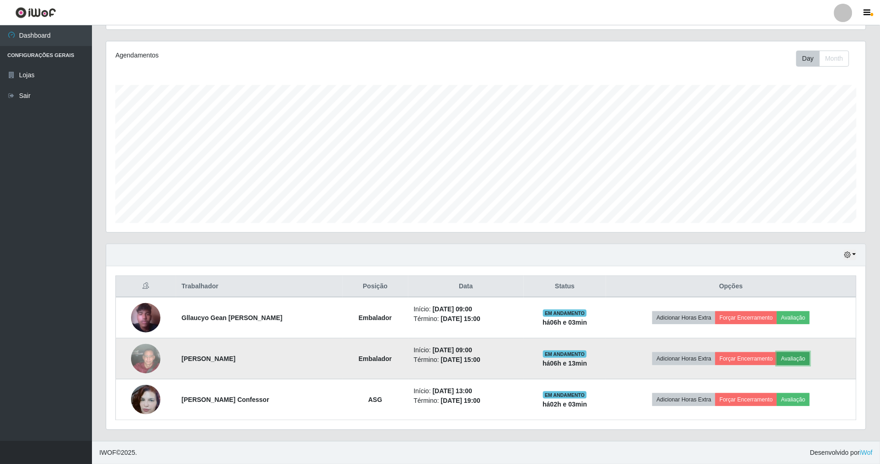
click at [792, 356] on button "Avaliação" at bounding box center [793, 358] width 33 height 13
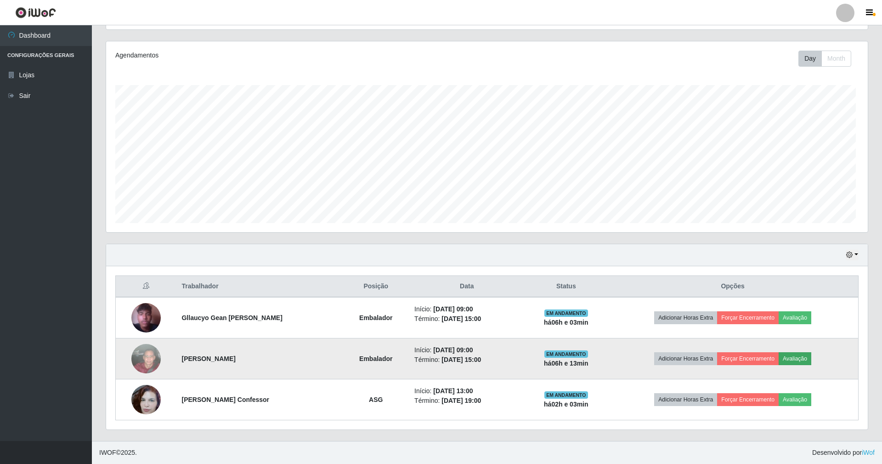
scroll to position [191, 751]
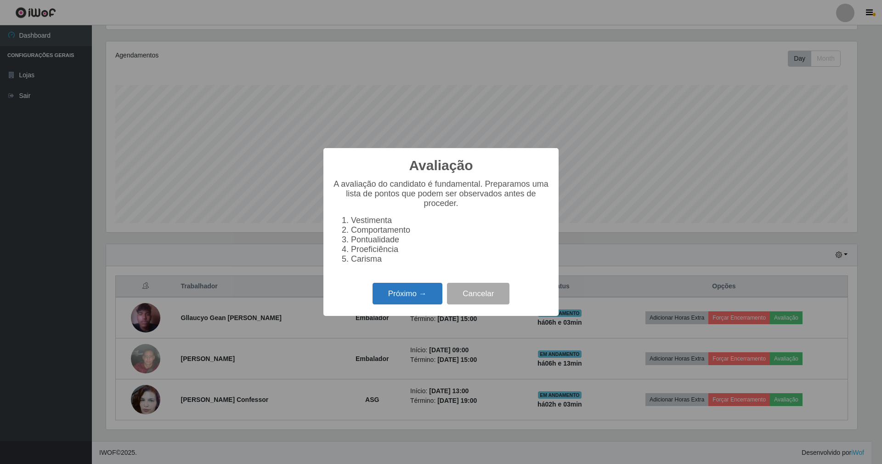
click at [421, 289] on button "Próximo →" at bounding box center [408, 294] width 70 height 22
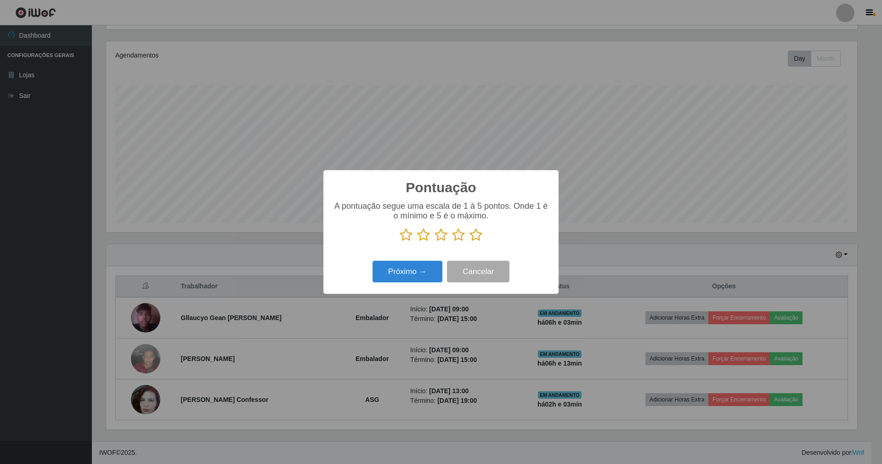
click at [473, 234] on icon at bounding box center [476, 235] width 13 height 14
click at [470, 242] on input "radio" at bounding box center [470, 242] width 0 height 0
click at [409, 275] on button "Próximo →" at bounding box center [408, 272] width 70 height 22
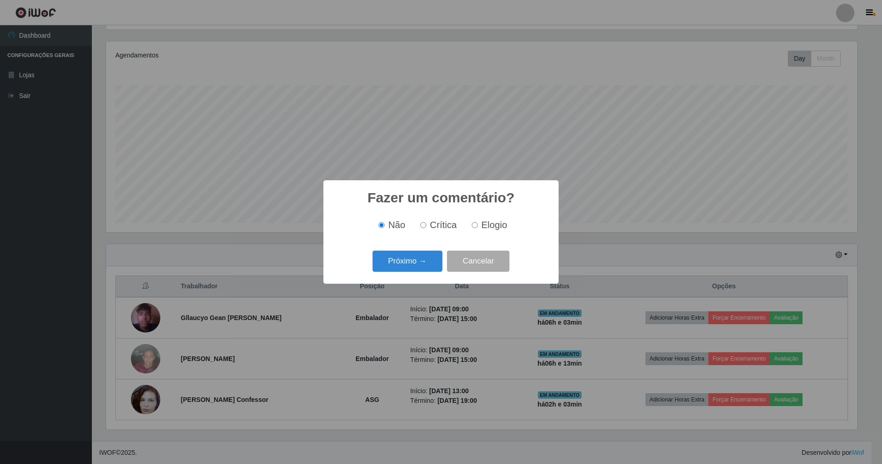
click at [487, 226] on span "Elogio" at bounding box center [495, 225] width 26 height 10
click at [478, 226] on input "Elogio" at bounding box center [475, 225] width 6 height 6
radio input "true"
click at [429, 263] on button "Próximo →" at bounding box center [408, 261] width 70 height 22
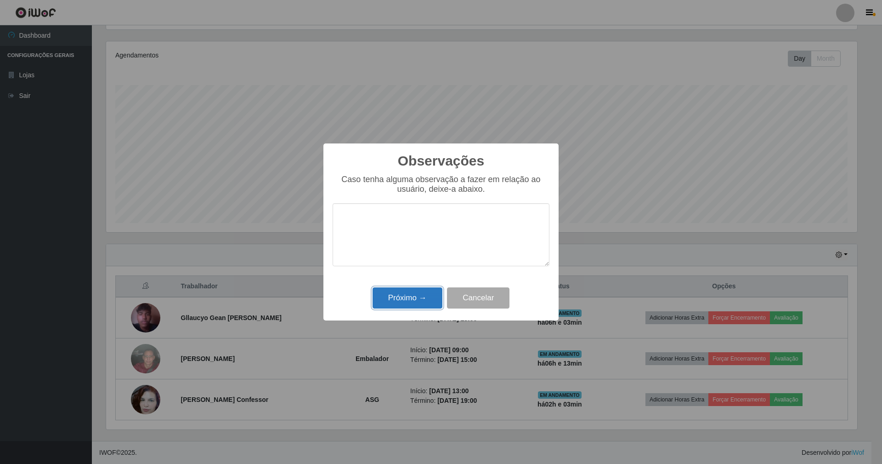
click at [432, 294] on button "Próximo →" at bounding box center [408, 298] width 70 height 22
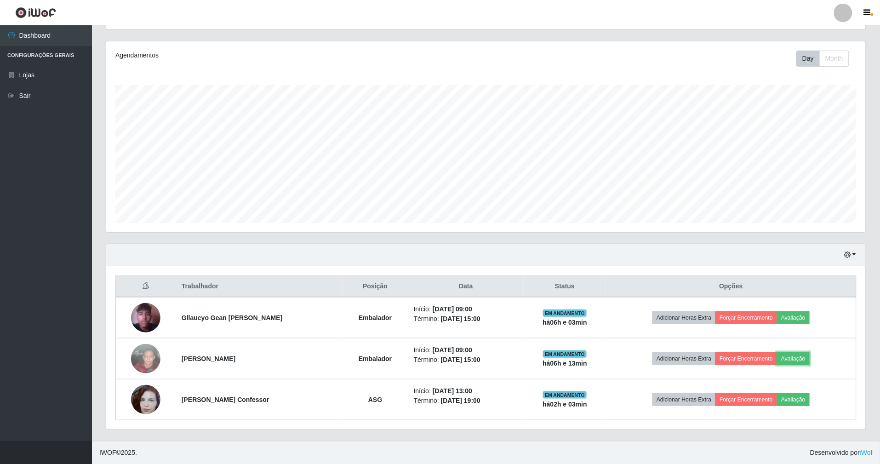
scroll to position [191, 759]
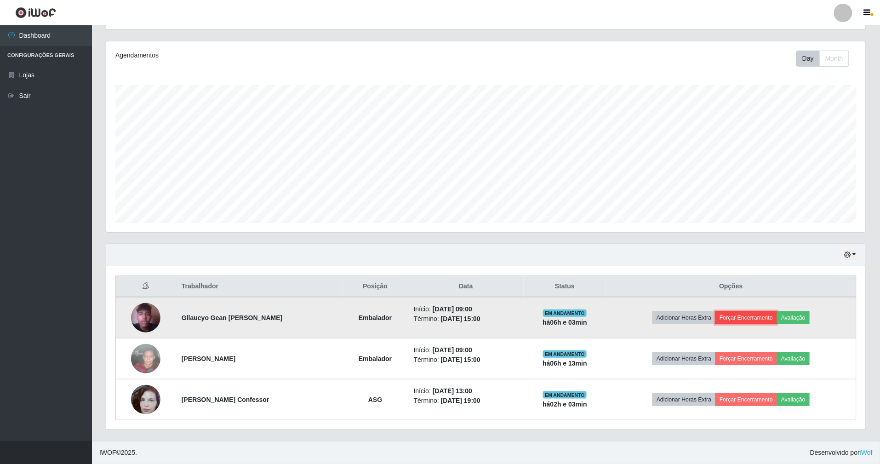
click at [750, 313] on button "Forçar Encerramento" at bounding box center [746, 317] width 62 height 13
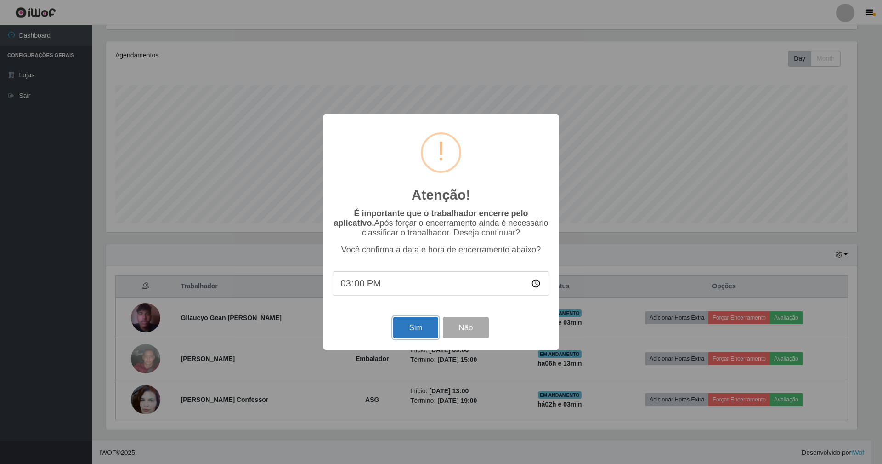
click at [422, 325] on button "Sim" at bounding box center [415, 328] width 45 height 22
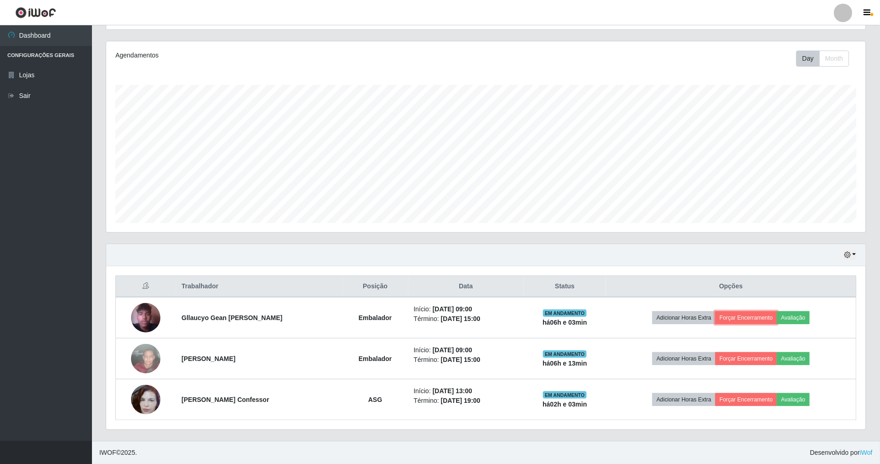
scroll to position [191, 759]
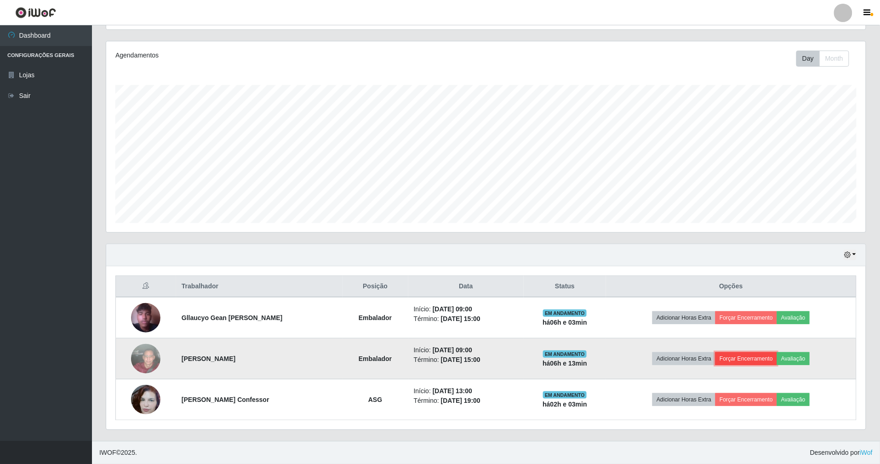
click at [744, 353] on button "Forçar Encerramento" at bounding box center [746, 358] width 62 height 13
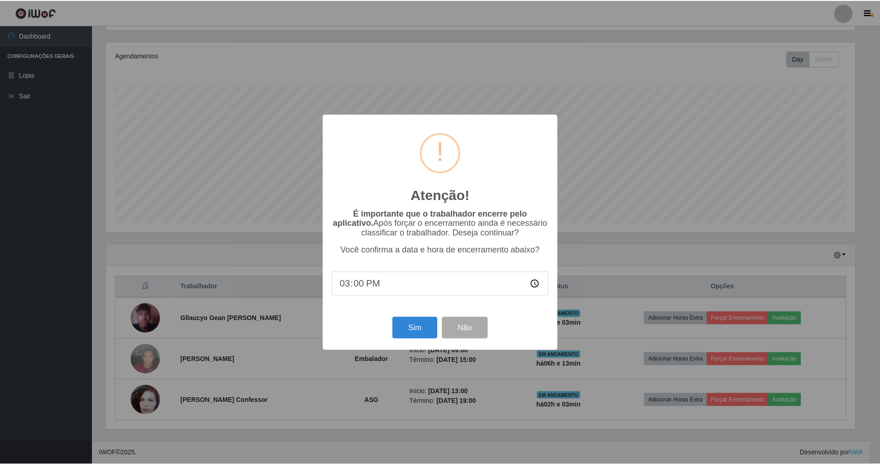
scroll to position [0, 0]
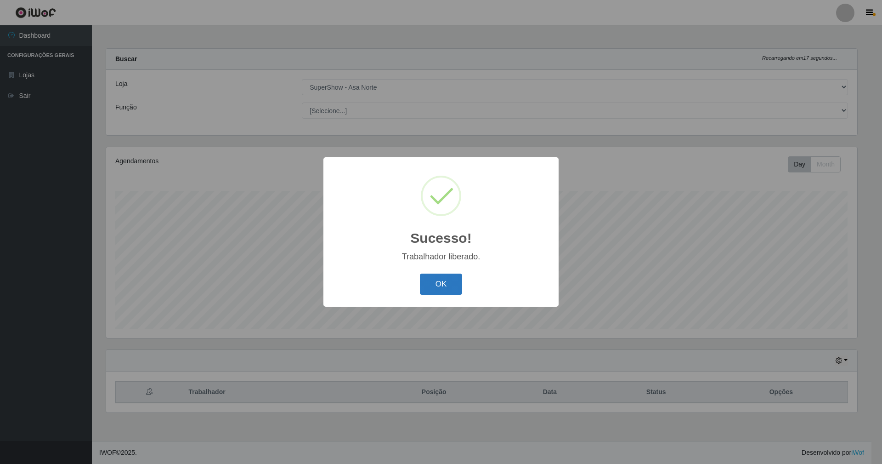
click at [444, 280] on button "OK" at bounding box center [441, 284] width 43 height 22
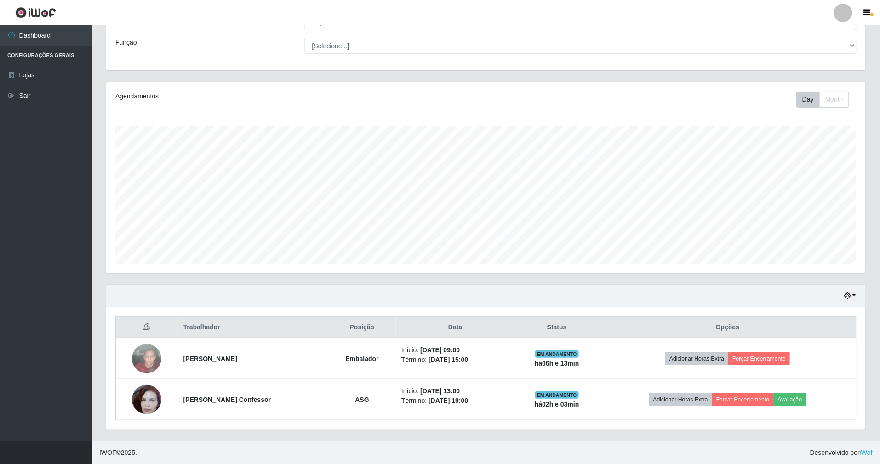
scroll to position [67, 0]
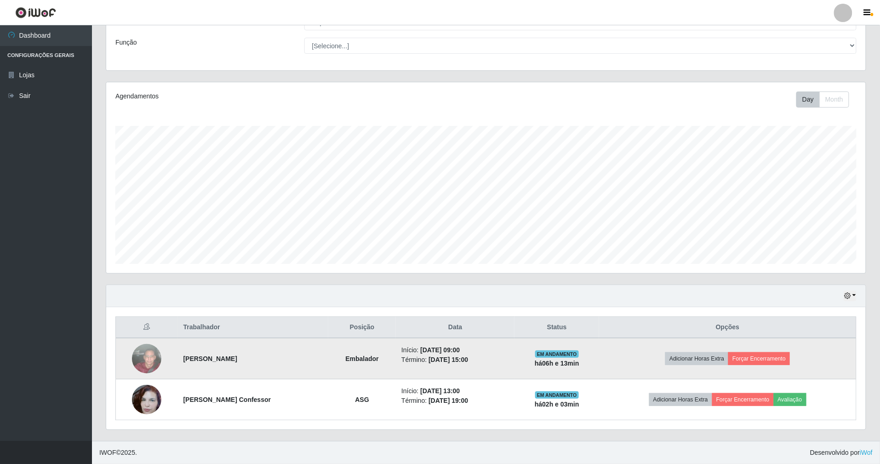
click at [753, 349] on td "Adicionar Horas Extra Forçar Encerramento" at bounding box center [727, 358] width 257 height 41
click at [755, 351] on td "Adicionar Horas Extra Forçar Encerramento" at bounding box center [727, 358] width 257 height 41
drag, startPoint x: 757, startPoint y: 365, endPoint x: 757, endPoint y: 356, distance: 9.2
click at [757, 360] on td "Adicionar Horas Extra Forçar Encerramento" at bounding box center [727, 358] width 257 height 41
click at [757, 355] on button "Forçar Encerramento" at bounding box center [759, 358] width 62 height 13
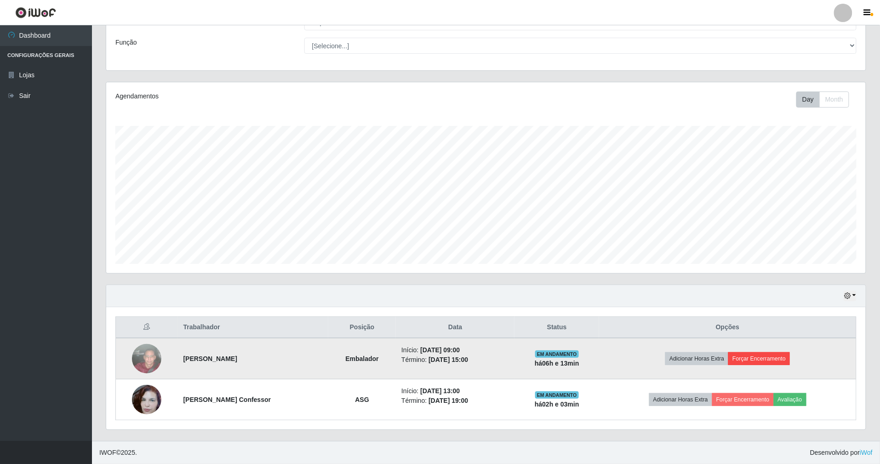
scroll to position [191, 751]
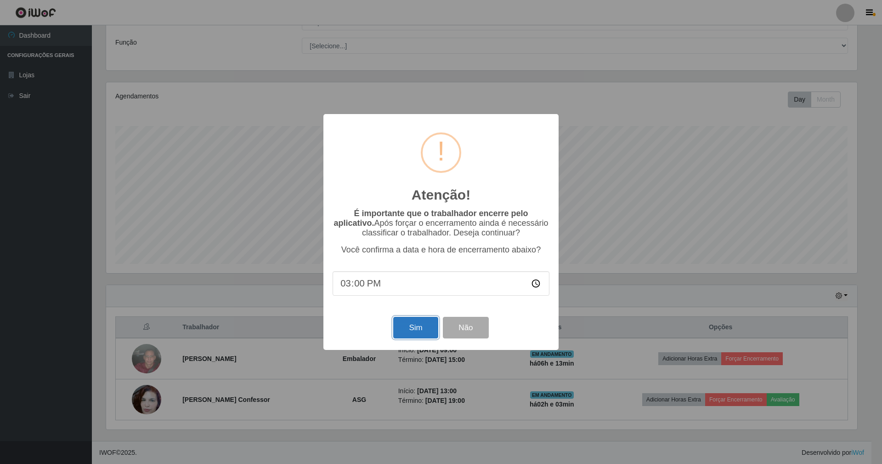
click at [410, 326] on button "Sim" at bounding box center [415, 328] width 45 height 22
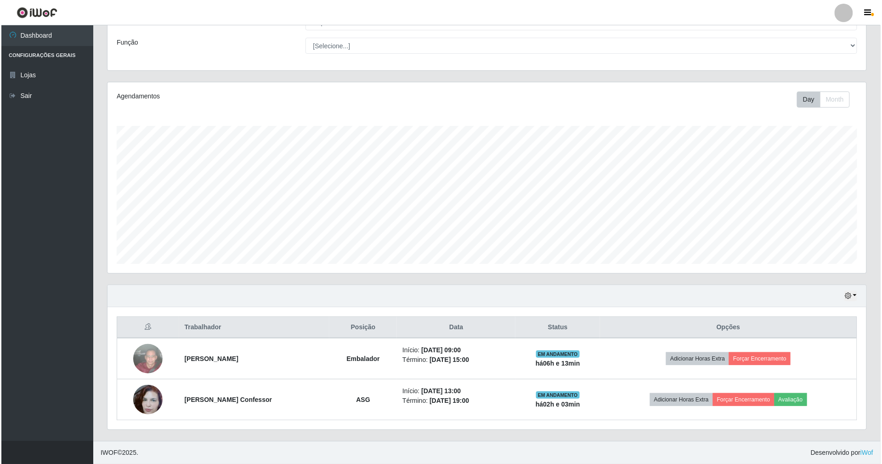
scroll to position [0, 0]
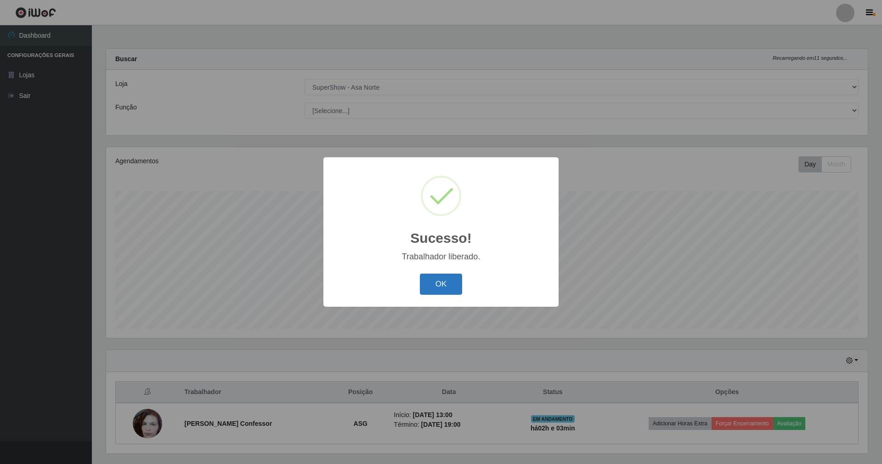
click at [445, 280] on button "OK" at bounding box center [441, 284] width 43 height 22
